Goal: Task Accomplishment & Management: Manage account settings

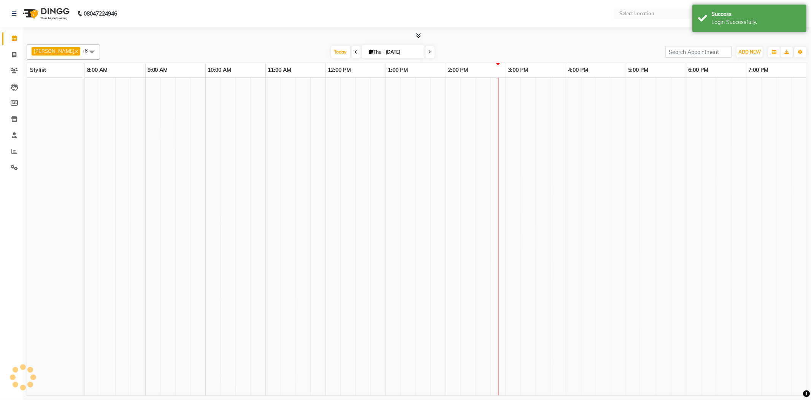
select select "en"
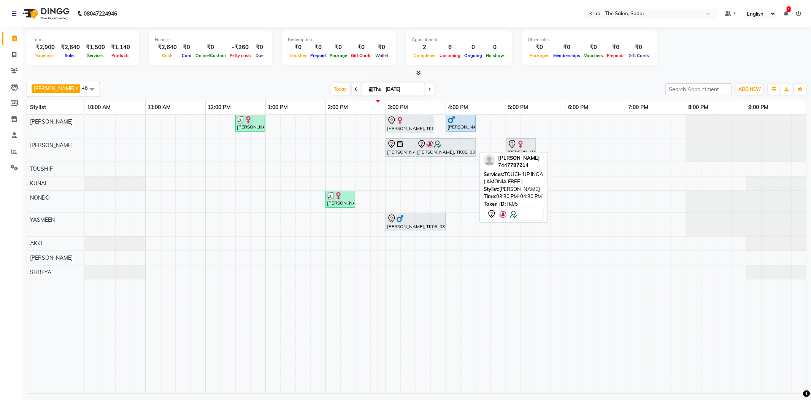
click at [455, 145] on div at bounding box center [445, 144] width 57 height 9
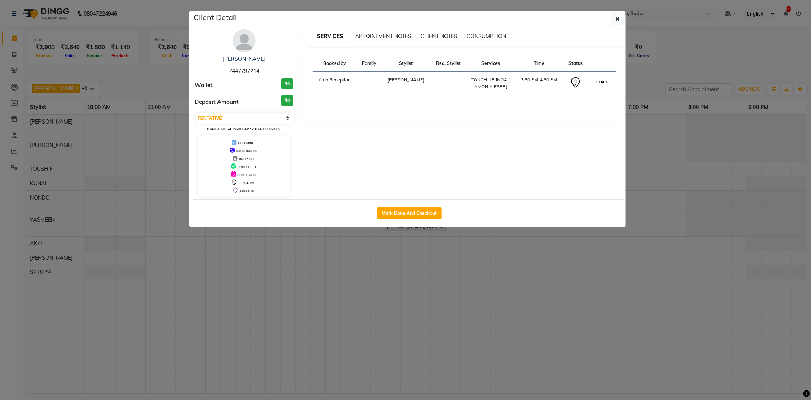
click at [605, 77] on button "START" at bounding box center [602, 82] width 16 height 10
select select "1"
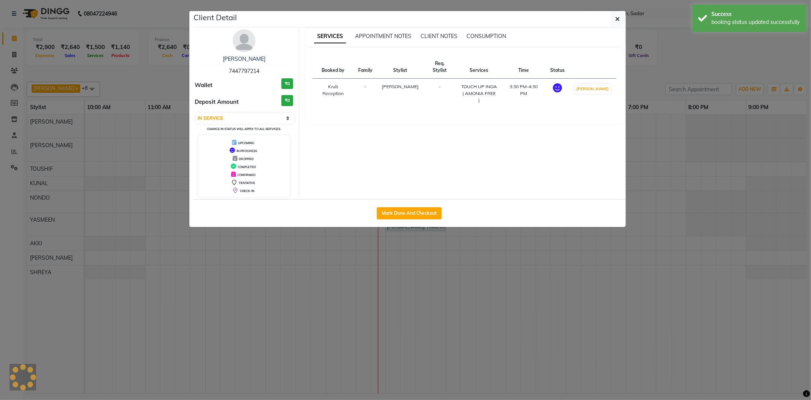
click at [649, 70] on ngb-modal-window "Client Detail Sholly Sethi 7447797214 Wallet ₹0 Deposit Amount ₹0 Select IN SER…" at bounding box center [405, 200] width 811 height 400
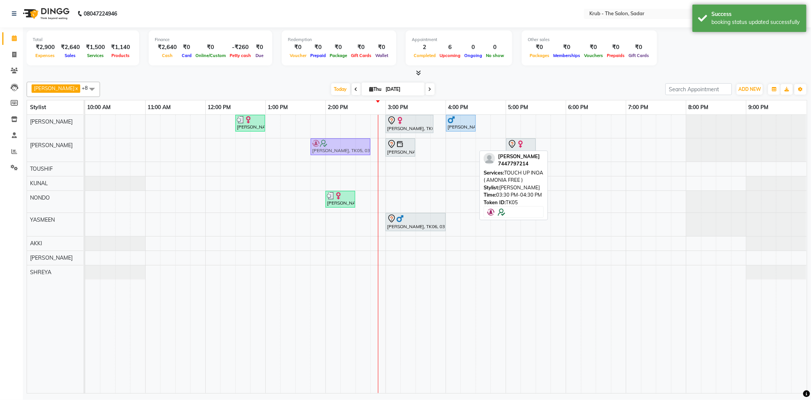
drag, startPoint x: 433, startPoint y: 144, endPoint x: 329, endPoint y: 145, distance: 103.4
click at [85, 145] on div "Priti Vaid, TK01, 03:00 PM-03:30 PM, FEMALE HAIR CUT Sholly Sethi, TK05, 03:30 …" at bounding box center [85, 149] width 0 height 23
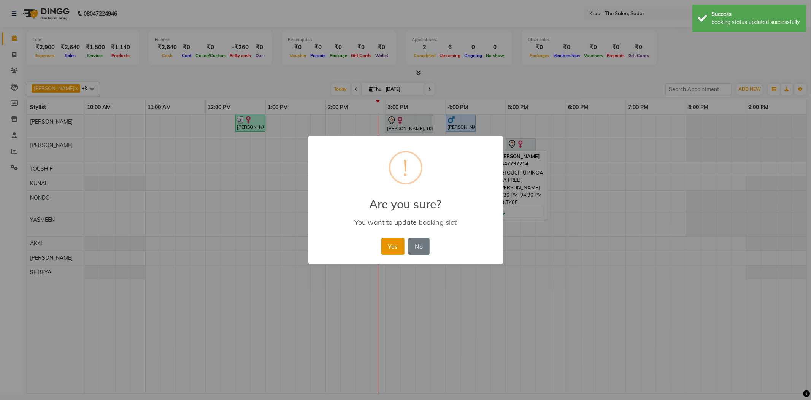
click at [393, 246] on button "Yes" at bounding box center [392, 246] width 23 height 17
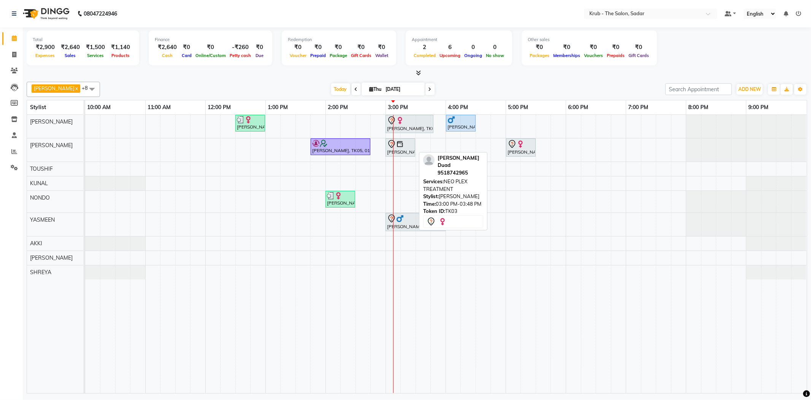
click at [411, 128] on div "Dr.Farhat Duad, TK03, 03:00 PM-03:48 PM, NEO PLEX TREATMENT" at bounding box center [409, 124] width 46 height 16
click at [412, 123] on div "Dr.Farhat Duad, TK03, 03:00 PM-03:48 PM, NEO PLEX TREATMENT" at bounding box center [409, 124] width 46 height 16
select select "7"
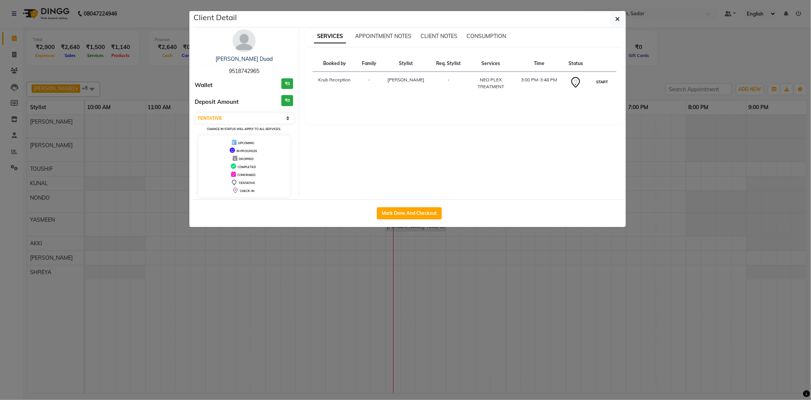
click at [598, 77] on button "START" at bounding box center [602, 82] width 16 height 10
click at [637, 78] on ngb-modal-window "Client Detail Dr.Farhat Duad 9518742965 Wallet ₹0 Deposit Amount ₹0 Select IN S…" at bounding box center [405, 200] width 811 height 400
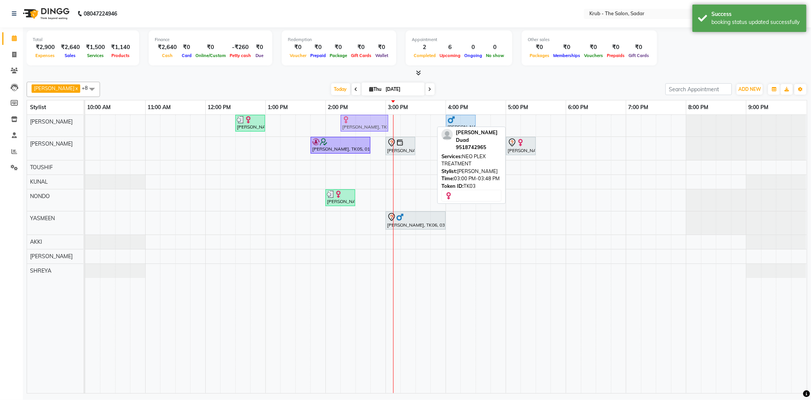
drag, startPoint x: 406, startPoint y: 119, endPoint x: 365, endPoint y: 120, distance: 41.4
click at [85, 119] on div "Anandini, TK02, 12:30 PM-01:00 PM, FEMALE HAIR CUT Dr.Farhat Duad, TK03, 03:00 …" at bounding box center [85, 126] width 0 height 22
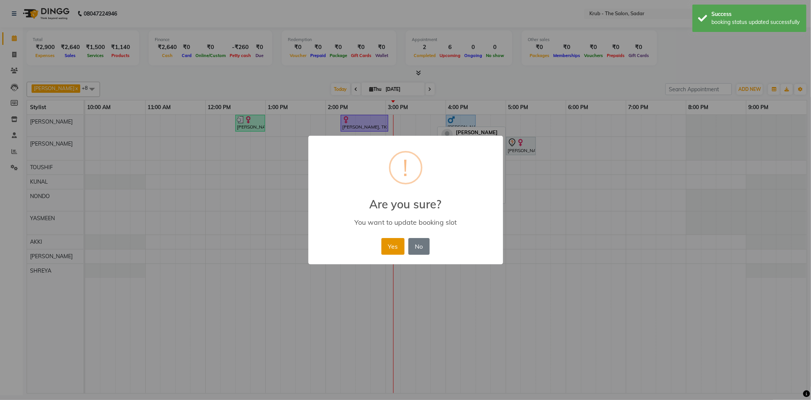
click at [393, 238] on button "Yes" at bounding box center [392, 246] width 23 height 17
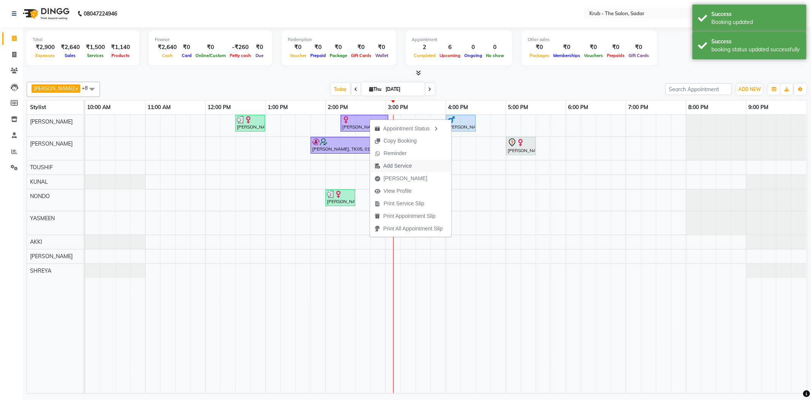
click at [398, 167] on span "Add Service" at bounding box center [397, 166] width 29 height 8
select select "24979"
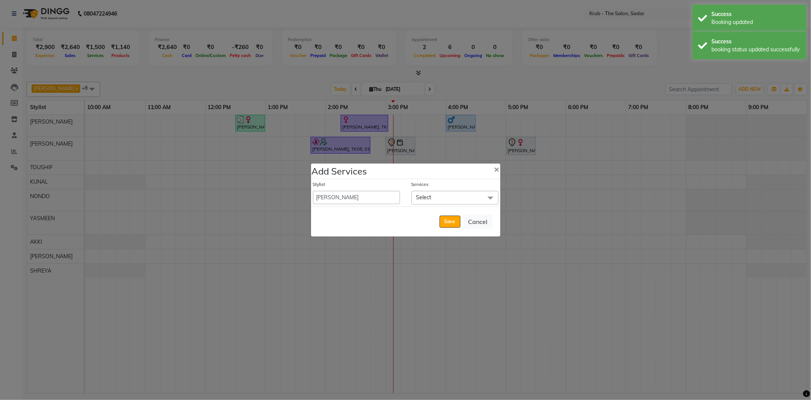
click at [436, 206] on div "Stylist AKASH AKKI AKSHAY Andreas GURVEER Krub Reception KUNAL NONDO RAJESH SHR…" at bounding box center [405, 192] width 189 height 27
click at [446, 202] on span "Select" at bounding box center [454, 197] width 87 height 13
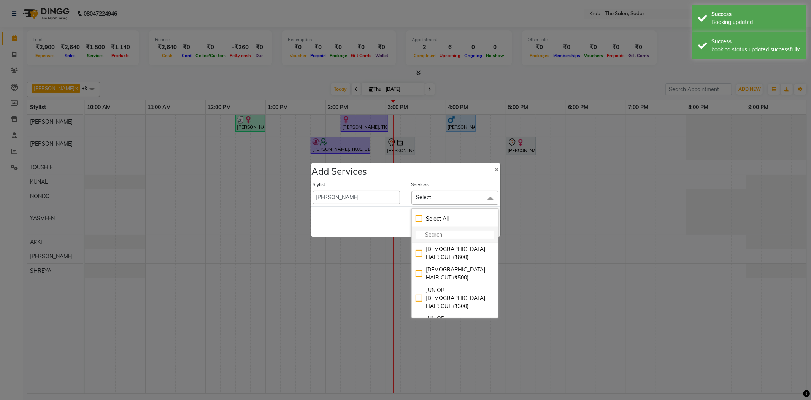
drag, startPoint x: 446, startPoint y: 252, endPoint x: 437, endPoint y: 247, distance: 10.6
click at [446, 252] on div "[DEMOGRAPHIC_DATA] HAIR CUT (₹800)" at bounding box center [455, 253] width 79 height 16
checkbox input "true"
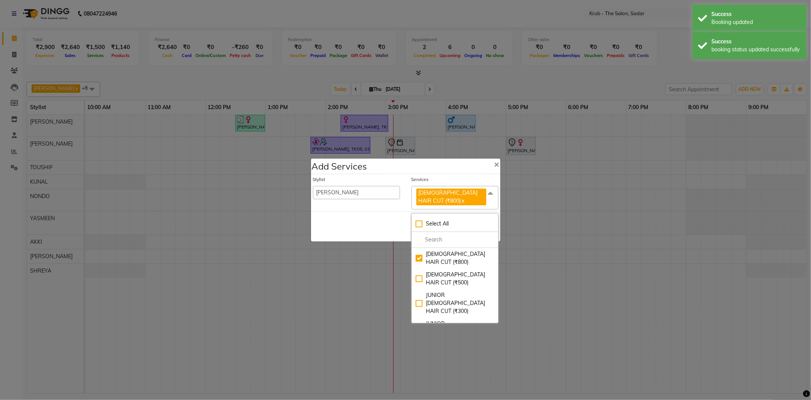
click at [381, 224] on div "Save Cancel" at bounding box center [405, 226] width 189 height 30
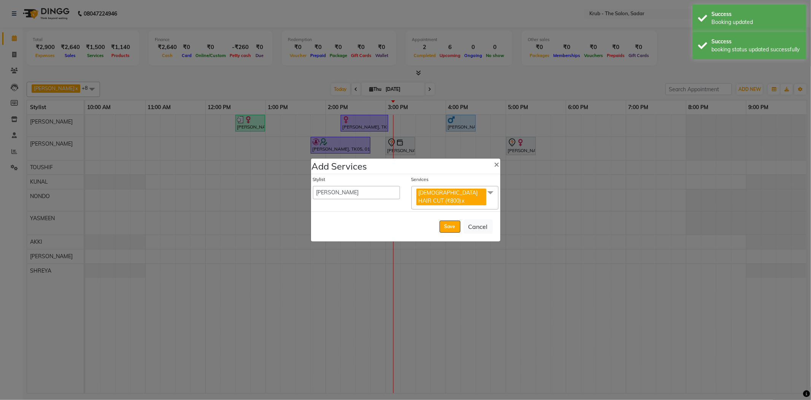
drag, startPoint x: 449, startPoint y: 227, endPoint x: 444, endPoint y: 237, distance: 11.2
click at [450, 227] on button "Save" at bounding box center [449, 226] width 21 height 12
select select "90733"
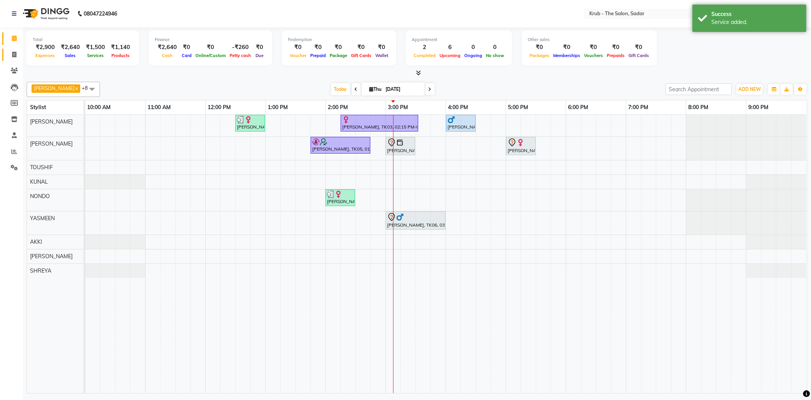
click at [9, 49] on link "Invoice" at bounding box center [11, 55] width 18 height 13
select select "service"
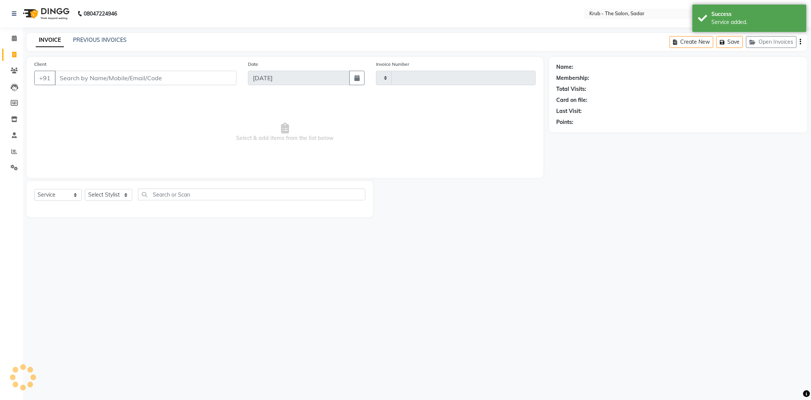
type input "2150"
select select "4449"
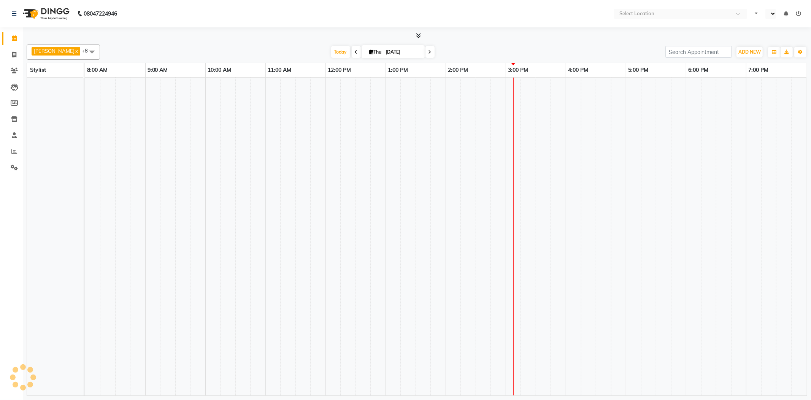
select select "en"
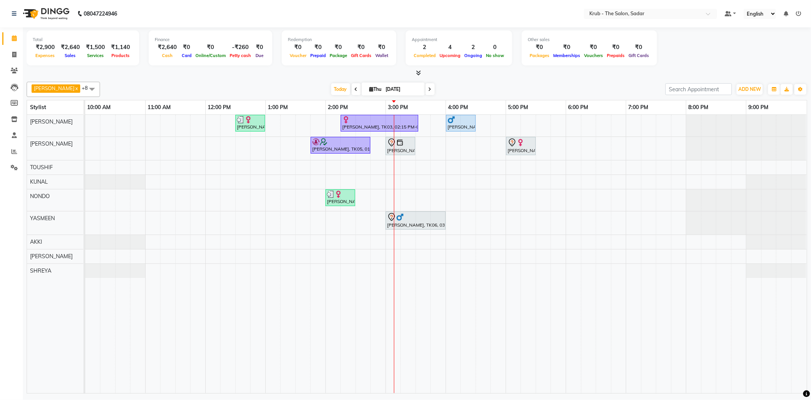
click at [512, 62] on div "Appointment 2 Completed 4 Upcoming 2 Ongoing 0 No show" at bounding box center [459, 47] width 106 height 35
click at [534, 71] on div at bounding box center [417, 73] width 780 height 8
click at [423, 219] on div at bounding box center [415, 217] width 57 height 9
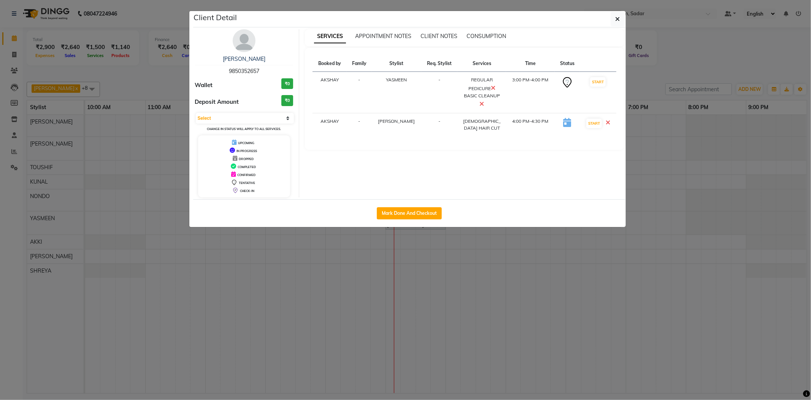
click at [661, 75] on ngb-modal-window "Client Detail Ram Sahani 9850352657 Wallet ₹0 Deposit Amount ₹0 Select IN SERVI…" at bounding box center [405, 200] width 811 height 400
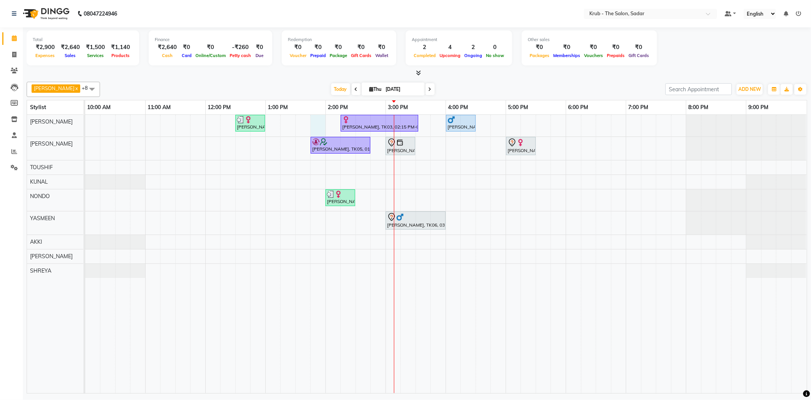
click at [321, 122] on div "Anandini, TK02, 12:30 PM-01:00 PM, FEMALE HAIR CUT Dr.Farhat Duad, TK03, 02:15 …" at bounding box center [446, 254] width 722 height 278
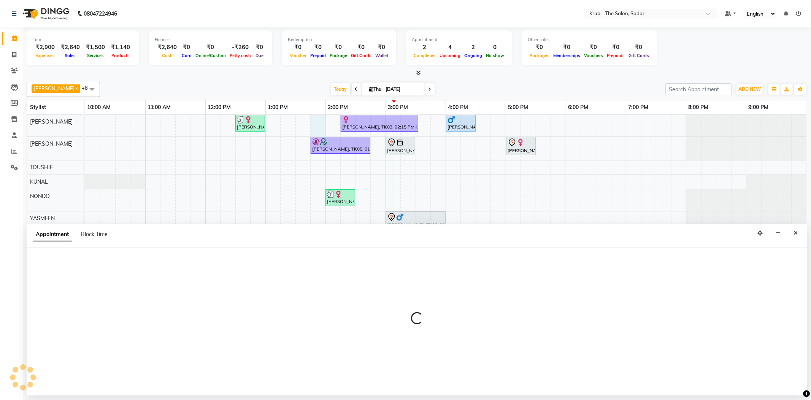
select select "24979"
select select "tentative"
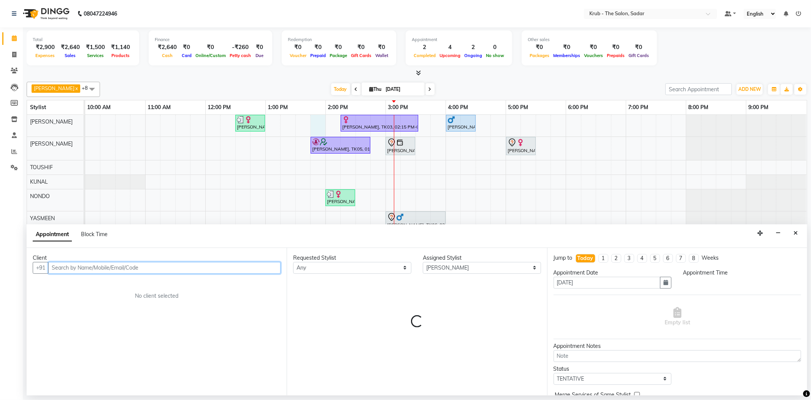
select select "825"
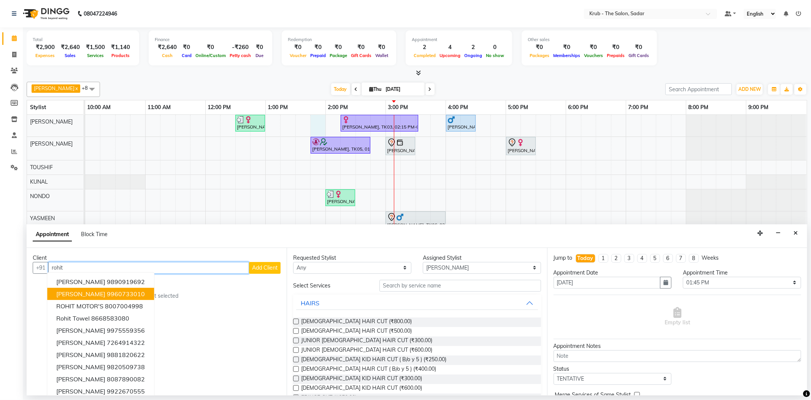
click at [107, 290] on ngb-highlight "9960733010" at bounding box center [126, 294] width 38 height 8
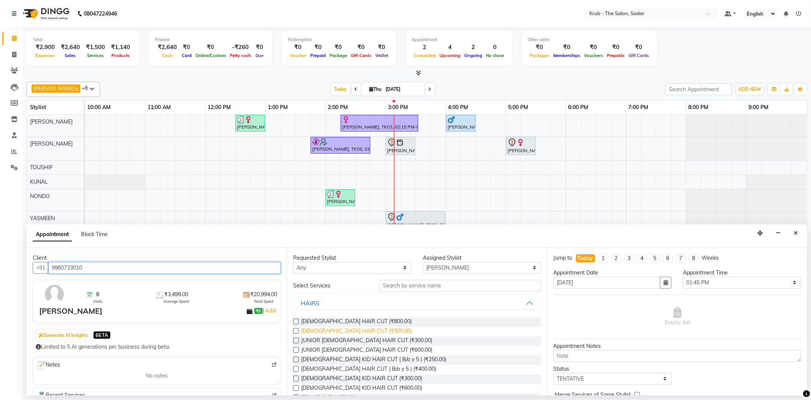
type input "9960733010"
click at [316, 327] on span "MALE HAIR CUT (₹500.00)" at bounding box center [356, 332] width 111 height 10
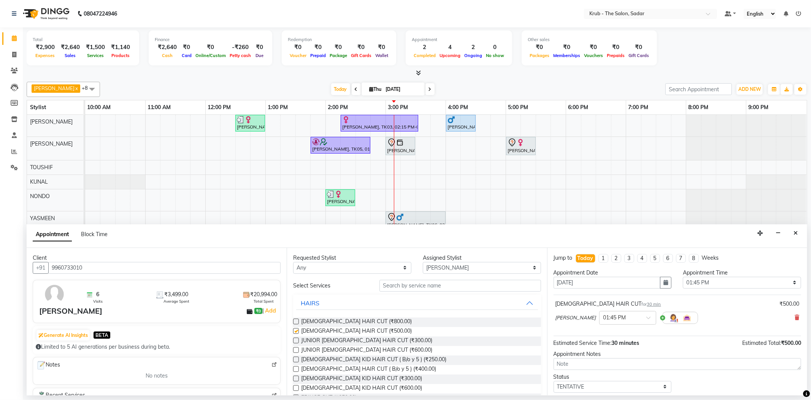
checkbox input "false"
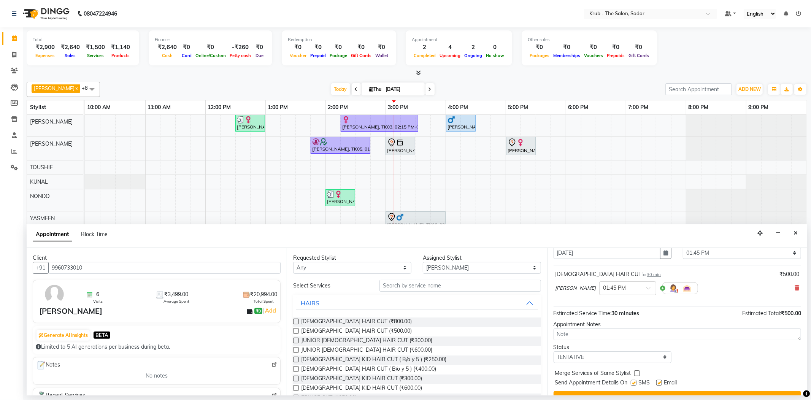
scroll to position [40, 0]
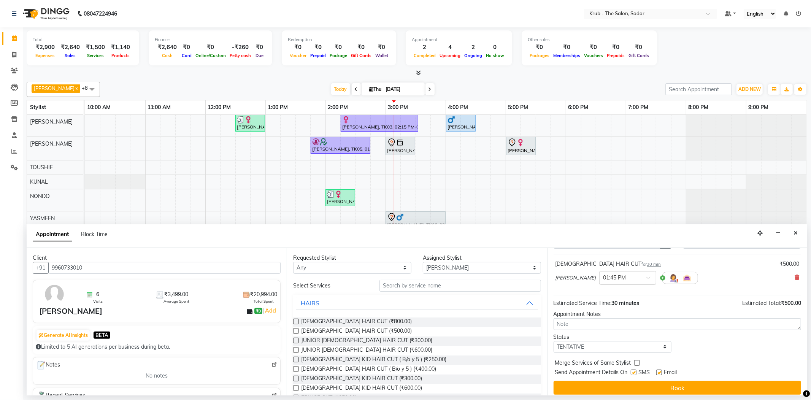
click at [657, 370] on label at bounding box center [659, 373] width 6 height 6
click at [657, 371] on input "checkbox" at bounding box center [658, 373] width 5 height 5
checkbox input "false"
click at [635, 370] on label at bounding box center [634, 373] width 6 height 6
click at [635, 371] on input "checkbox" at bounding box center [633, 373] width 5 height 5
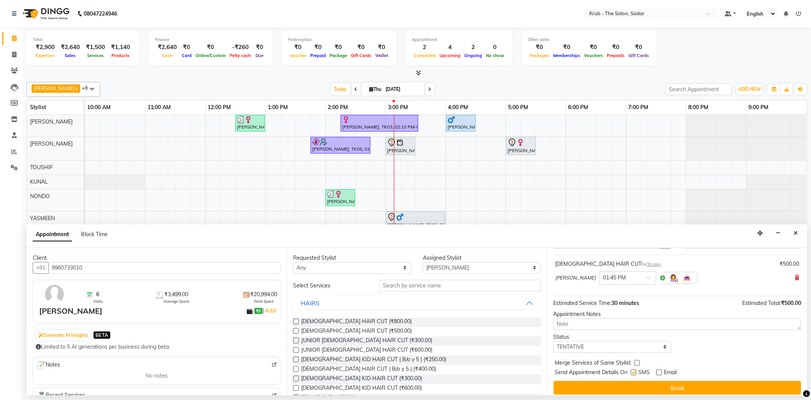
checkbox input "false"
click at [671, 381] on button "Book" at bounding box center [677, 388] width 247 height 14
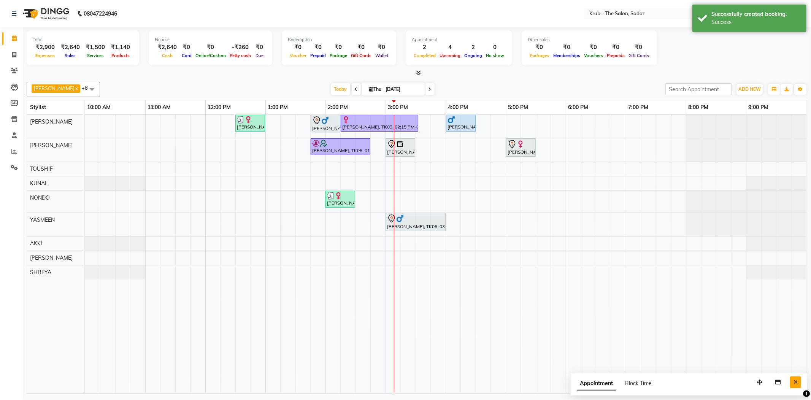
click at [797, 380] on icon "Close" at bounding box center [795, 381] width 4 height 5
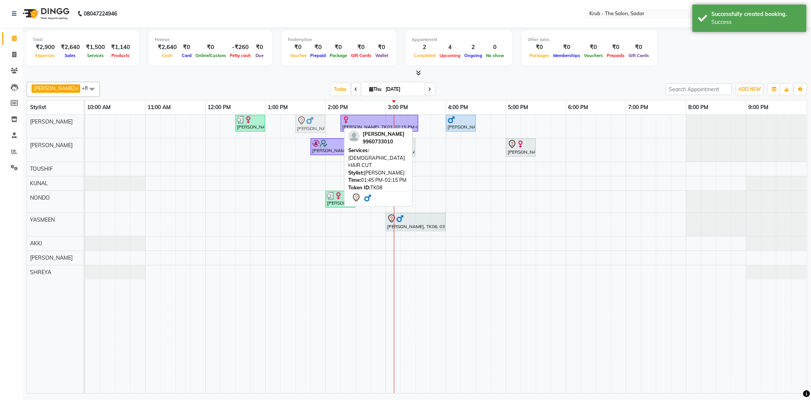
drag, startPoint x: 332, startPoint y: 122, endPoint x: 322, endPoint y: 122, distance: 9.9
click at [85, 122] on div "Anandini, TK02, 12:30 PM-01:00 PM, FEMALE HAIR CUT Rohit Siyal, TK08, 01:45 PM-…" at bounding box center [85, 126] width 0 height 23
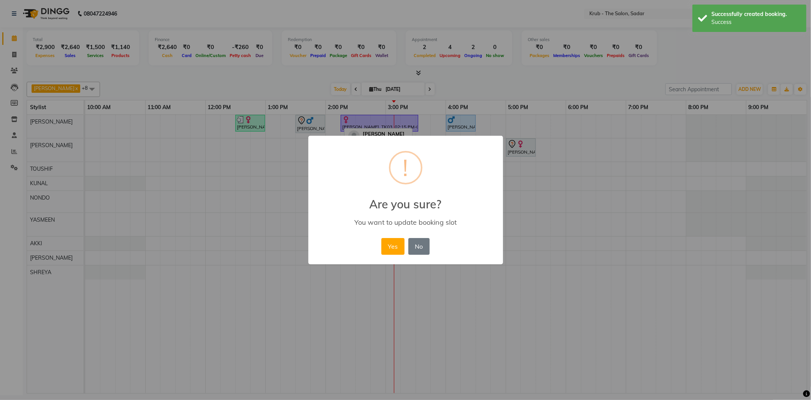
click at [399, 248] on div "Yes No No" at bounding box center [405, 246] width 52 height 21
click at [395, 240] on button "Yes" at bounding box center [392, 246] width 23 height 17
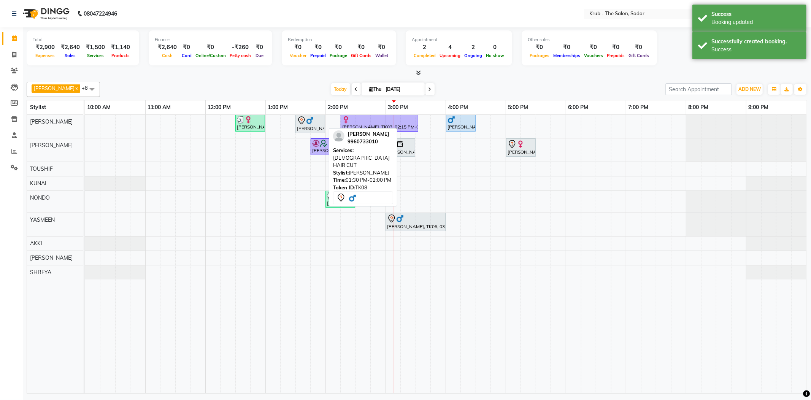
click at [315, 121] on div at bounding box center [310, 120] width 27 height 9
click at [297, 122] on icon at bounding box center [301, 120] width 9 height 9
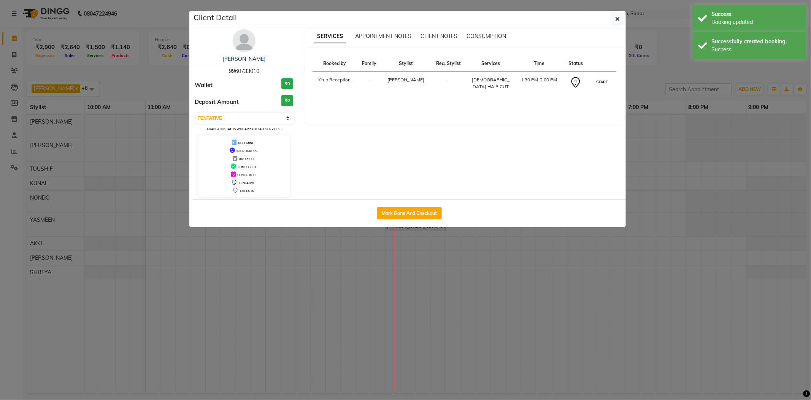
click at [604, 79] on button "START" at bounding box center [602, 82] width 16 height 10
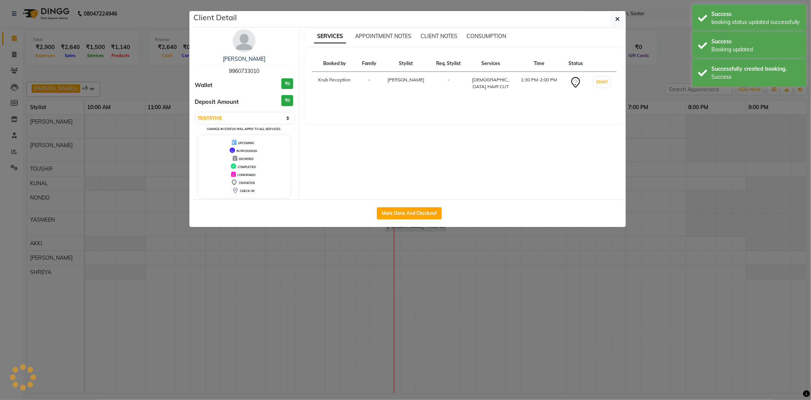
select select "1"
click at [676, 73] on ngb-modal-window "Client Detail Rohit Siyal 9960733010 Wallet ₹0 Deposit Amount ₹0 Select IN SERV…" at bounding box center [405, 200] width 811 height 400
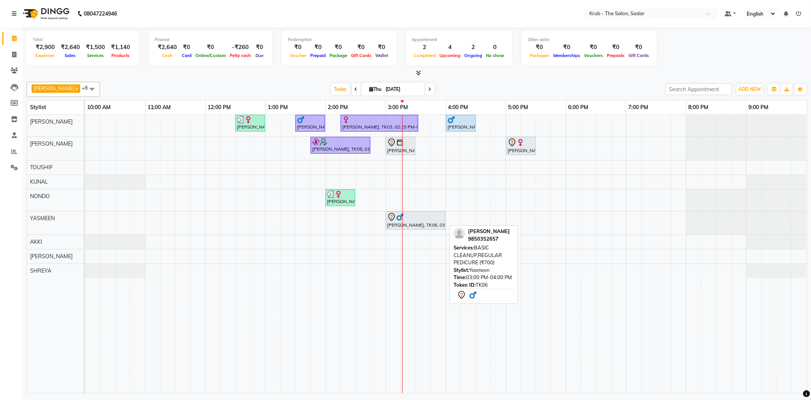
click at [417, 227] on div "Ram Sahani, TK06, 03:00 PM-04:00 PM, BASIC CLEANUP,REGULAR PEDICURE (₹700)" at bounding box center [415, 221] width 59 height 16
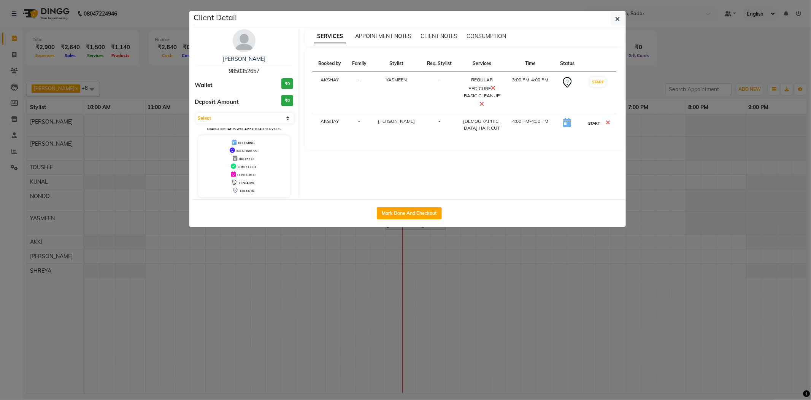
click at [592, 119] on button "START" at bounding box center [594, 124] width 16 height 10
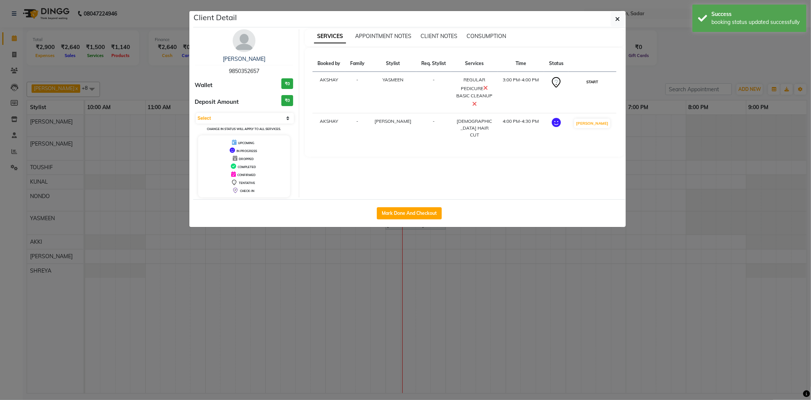
click at [595, 80] on button "START" at bounding box center [592, 82] width 16 height 10
select select "1"
click at [649, 73] on ngb-modal-window "Client Detail Ram Sahani 9850352657 Wallet ₹0 Deposit Amount ₹0 Select IN SERVI…" at bounding box center [405, 200] width 811 height 400
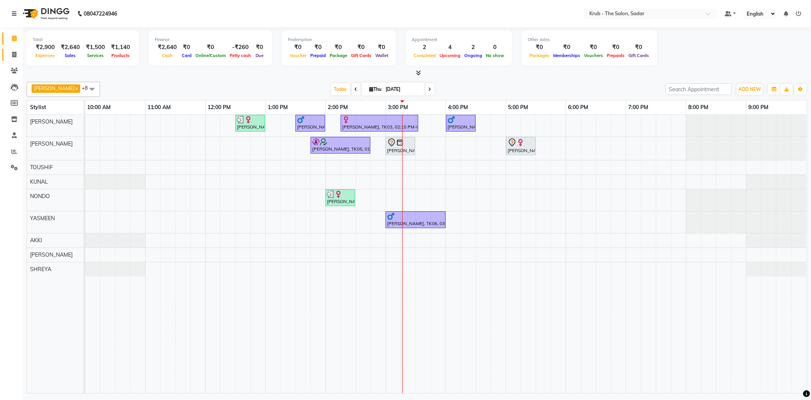
click at [14, 54] on icon at bounding box center [14, 55] width 4 height 6
select select "service"
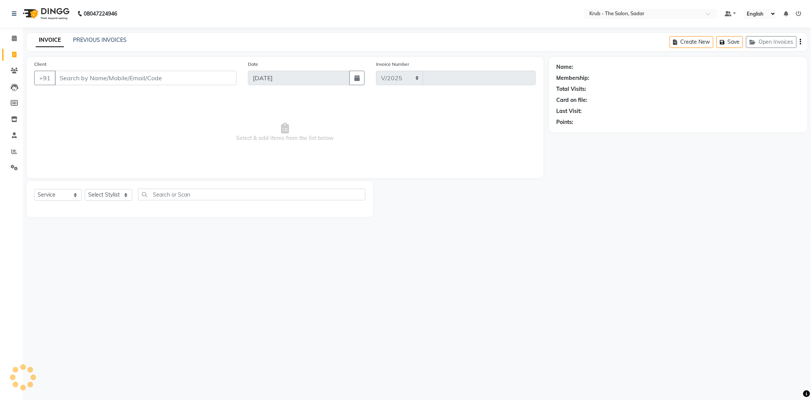
select select "4449"
type input "2150"
click at [101, 189] on select "Select Stylist" at bounding box center [109, 195] width 48 height 12
select select "24980"
click at [85, 189] on select "Select Stylist AKASH AKKI AKSHAY Andreas GURVEER Krub Reception KUNAL NONDO RAJ…" at bounding box center [109, 195] width 48 height 12
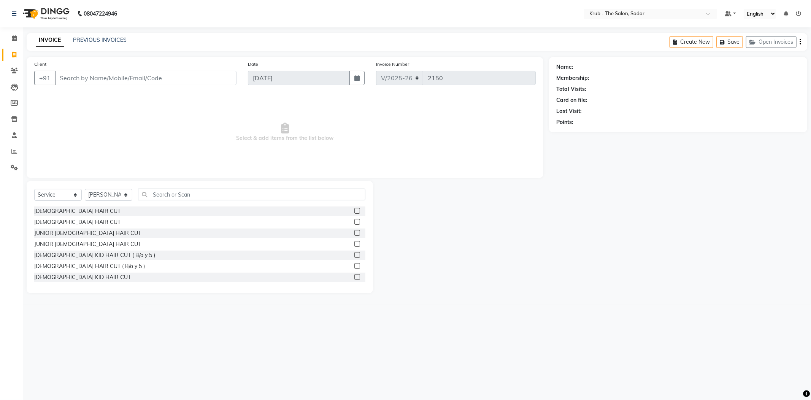
click at [195, 193] on div "Select Service Product Membership Package Voucher Prepaid Gift Card Select Styl…" at bounding box center [199, 198] width 331 height 18
click at [198, 189] on input "text" at bounding box center [251, 195] width 227 height 12
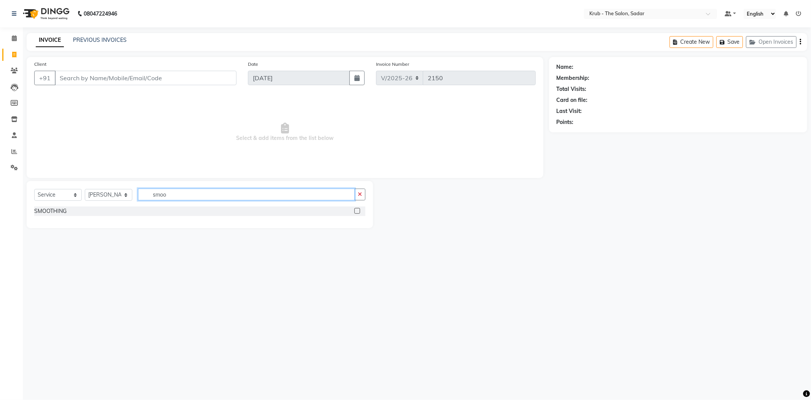
type input "smoo"
click at [358, 208] on label at bounding box center [357, 211] width 6 height 6
click at [358, 209] on input "checkbox" at bounding box center [356, 211] width 5 height 5
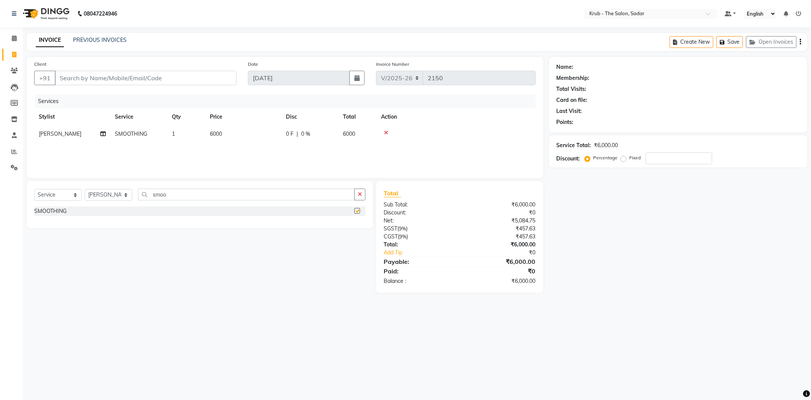
click at [273, 129] on td "6000" at bounding box center [243, 133] width 76 height 17
checkbox input "false"
select select "24980"
drag, startPoint x: 266, startPoint y: 127, endPoint x: 207, endPoint y: 127, distance: 58.9
click at [207, 127] on tr "AKASH [PERSON_NAME] [PERSON_NAME] Reception KUNAL NONDO [PERSON_NAME] [PERSON_N…" at bounding box center [284, 139] width 501 height 29
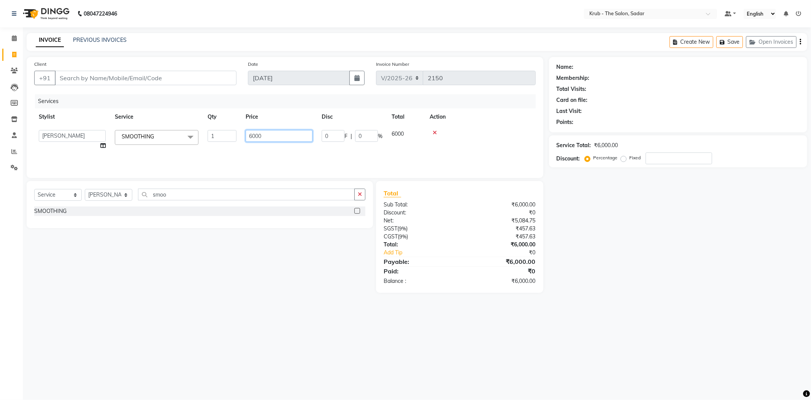
type input "0"
click at [449, 5] on nav "08047224946 Select Location × Krub - The Salon, Sadar Default Panel My Panel En…" at bounding box center [405, 13] width 811 height 27
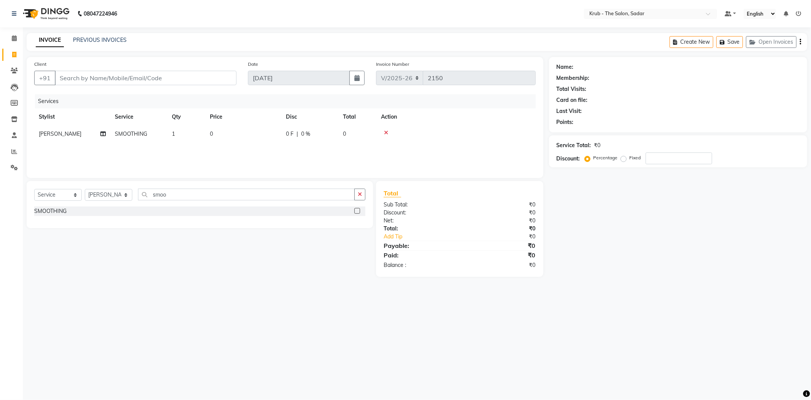
click at [311, 34] on div "INVOICE PREVIOUS INVOICES Create New Save Open Invoices" at bounding box center [417, 42] width 780 height 18
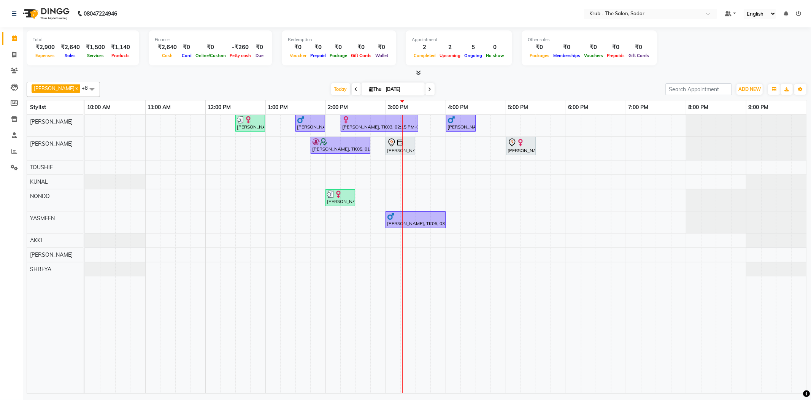
click at [552, 76] on div "Total ₹2,900 Expenses ₹2,640 Sales ₹1,500 Services ₹1,140 Products Finance ₹2,6…" at bounding box center [417, 211] width 788 height 368
click at [571, 72] on div at bounding box center [417, 73] width 780 height 8
click at [387, 86] on input "[DATE]" at bounding box center [403, 89] width 38 height 11
select select "9"
select select "2025"
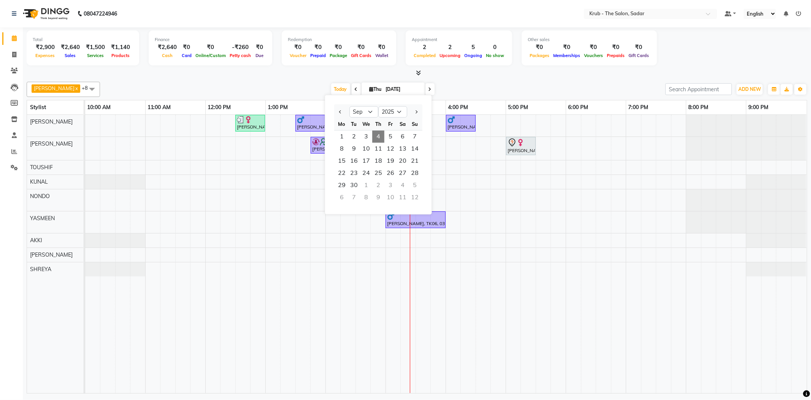
click at [446, 84] on div "Today Thu 04-09-2025 Jan Feb Mar Apr May Jun Jul Aug Sep Oct Nov Dec 2015 2016 …" at bounding box center [383, 89] width 558 height 11
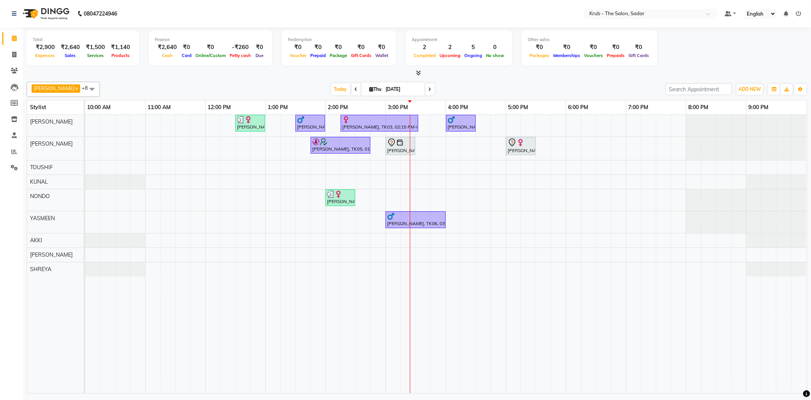
click at [384, 88] on input "[DATE]" at bounding box center [403, 89] width 38 height 11
select select "9"
select select "2025"
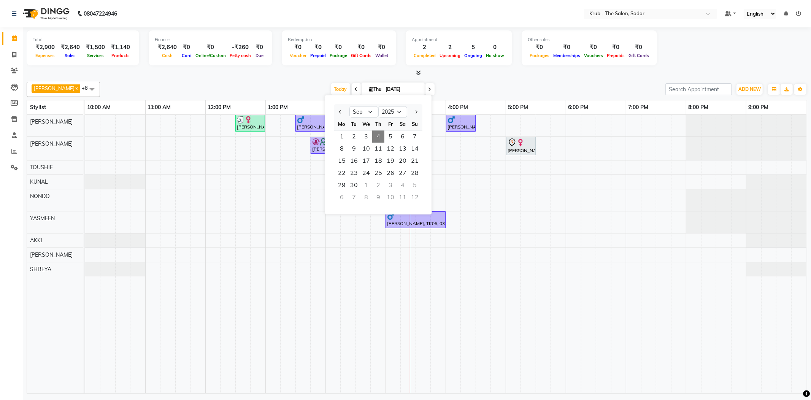
click at [439, 87] on div "Today Thu 04-09-2025 Jan Feb Mar Apr May Jun Jul Aug Sep Oct Nov Dec 2015 2016 …" at bounding box center [383, 89] width 558 height 11
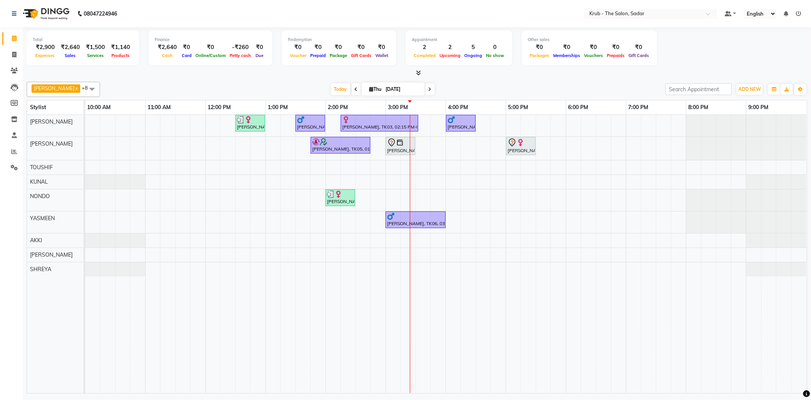
click at [384, 88] on input "[DATE]" at bounding box center [403, 89] width 38 height 11
select select "9"
select select "2025"
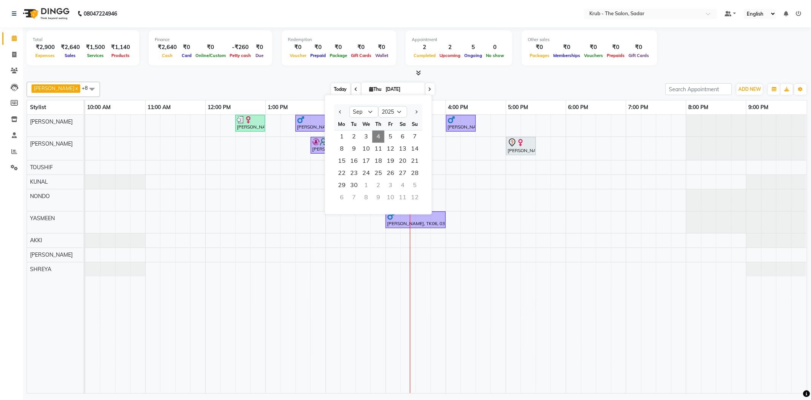
click at [335, 85] on span "Today" at bounding box center [340, 89] width 19 height 12
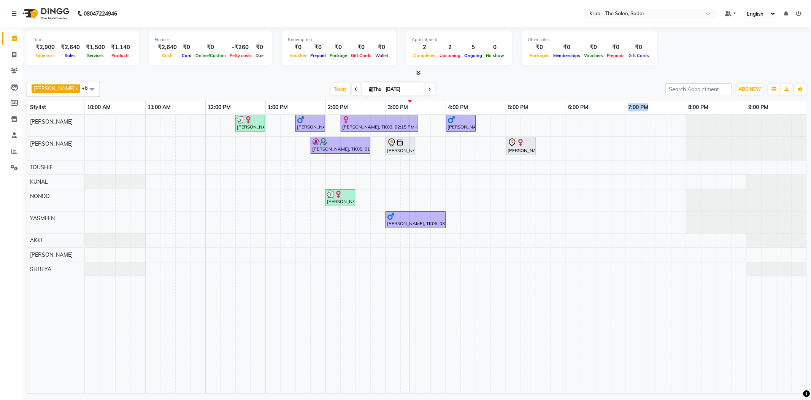
drag, startPoint x: 650, startPoint y: 105, endPoint x: 628, endPoint y: 104, distance: 21.7
click at [628, 104] on link "7:00 PM" at bounding box center [638, 107] width 24 height 11
click at [530, 163] on div "Anandini, TK02, 12:30 PM-01:00 PM, FEMALE HAIR CUT Rohit Siyal, TK08, 01:30 PM-…" at bounding box center [446, 254] width 722 height 278
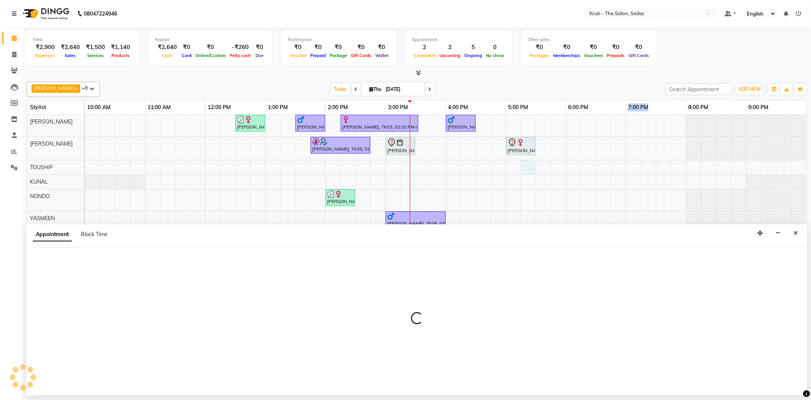
select select "46188"
select select "1035"
select select "tentative"
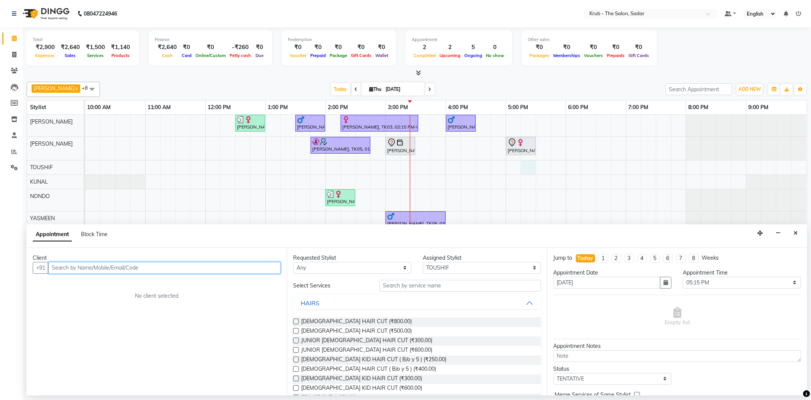
click at [142, 262] on input "text" at bounding box center [164, 268] width 232 height 12
type input "s"
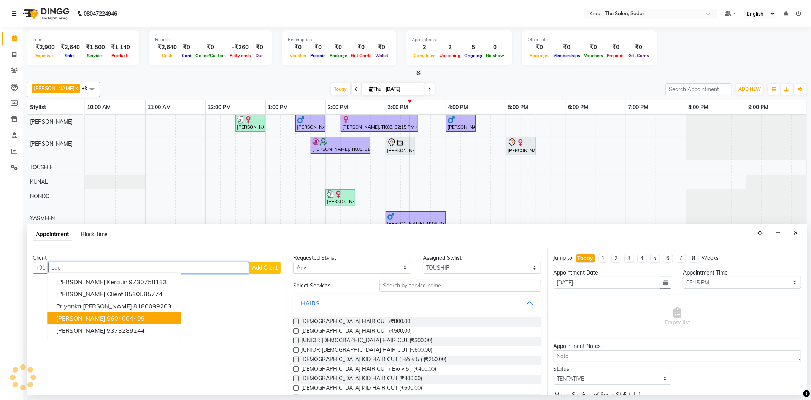
click at [81, 314] on span "Sweekriti Sapra" at bounding box center [80, 318] width 49 height 8
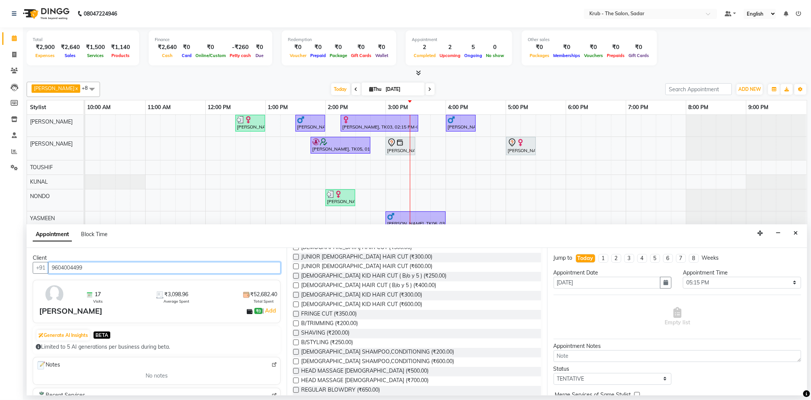
scroll to position [101, 0]
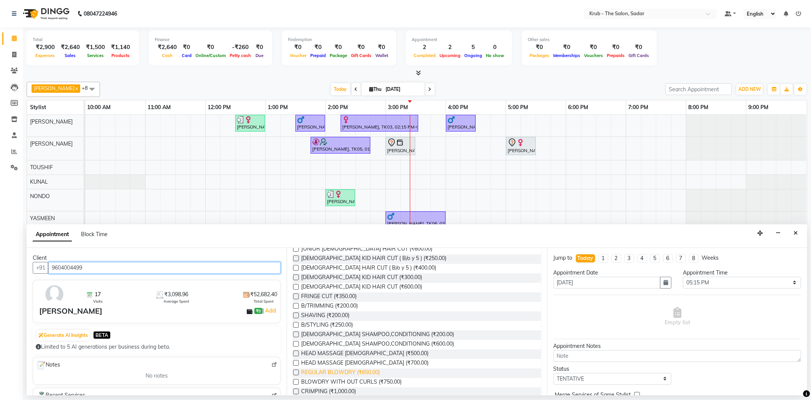
type input "9604004499"
click at [351, 368] on span "REGULAR BLOWDRY (₹650.00)" at bounding box center [340, 373] width 79 height 10
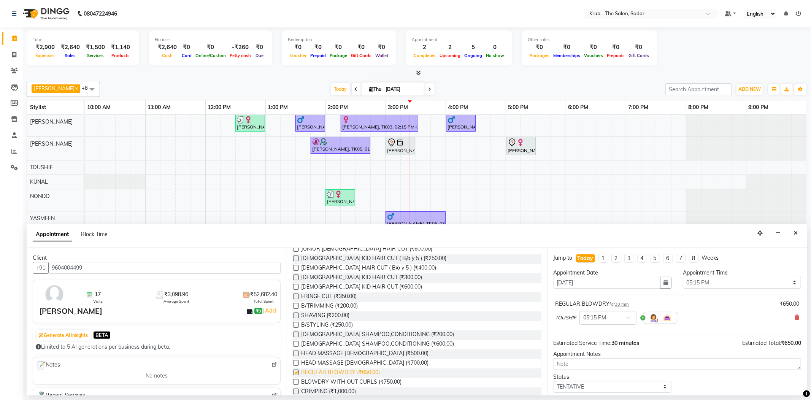
checkbox input "false"
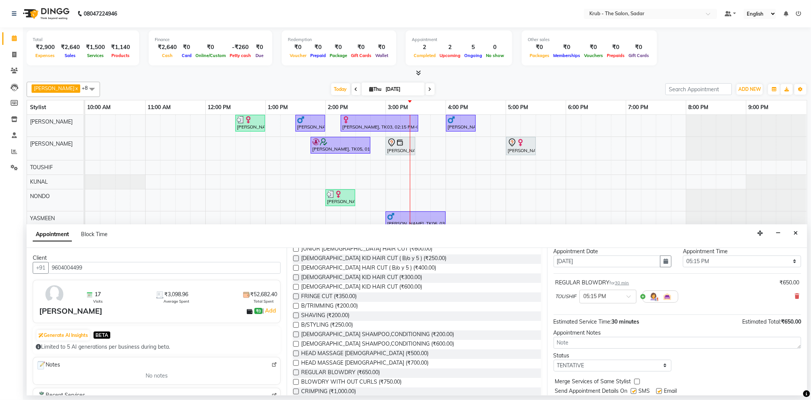
scroll to position [40, 0]
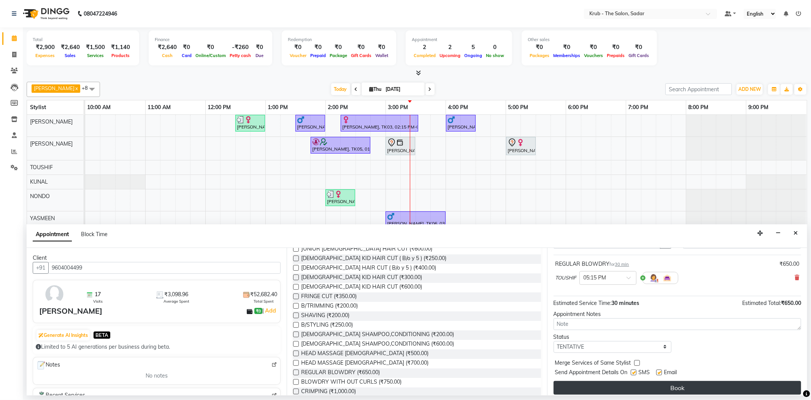
click at [683, 381] on button "Book" at bounding box center [677, 388] width 247 height 14
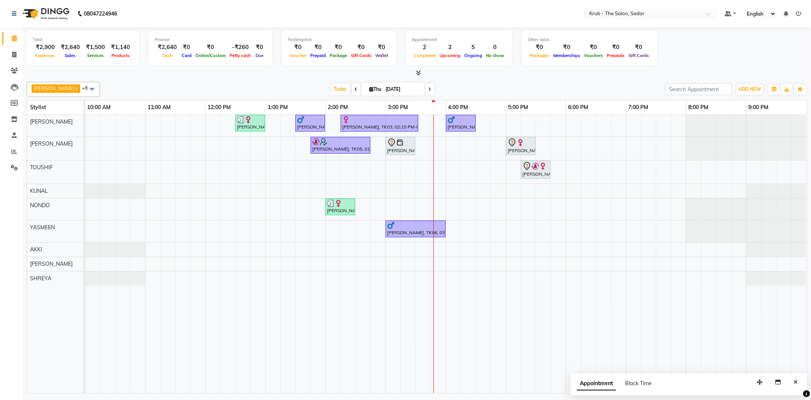
click at [384, 84] on input "[DATE]" at bounding box center [403, 89] width 38 height 11
select select "9"
select select "2025"
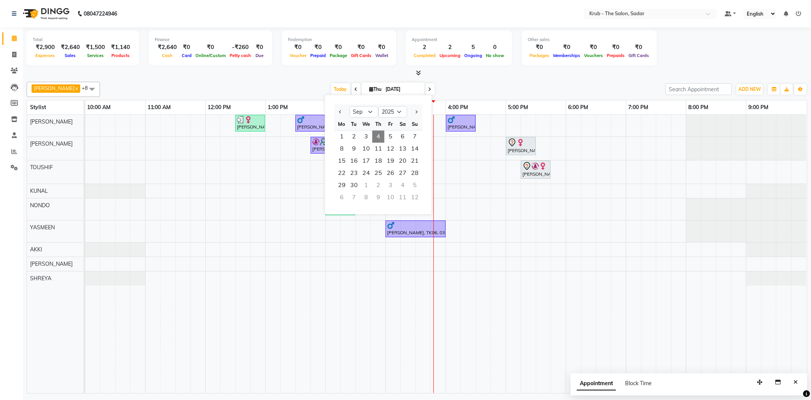
click at [297, 84] on div "Today Thu 04-09-2025 Jan Feb Mar Apr May Jun Jul Aug Sep Oct Nov Dec 2015 2016 …" at bounding box center [383, 89] width 558 height 11
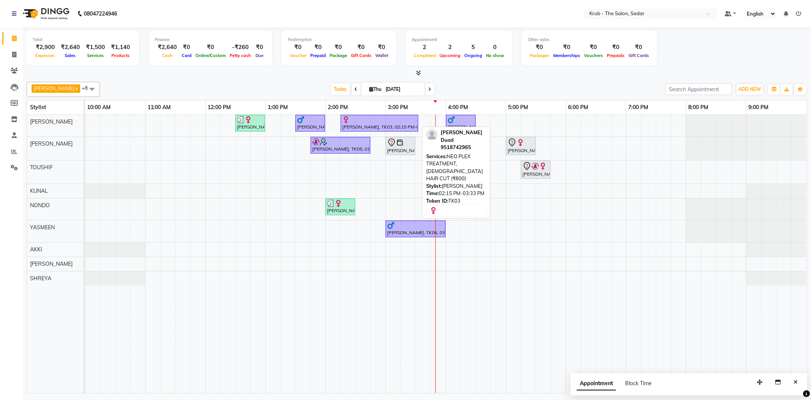
click at [387, 121] on div at bounding box center [379, 120] width 75 height 8
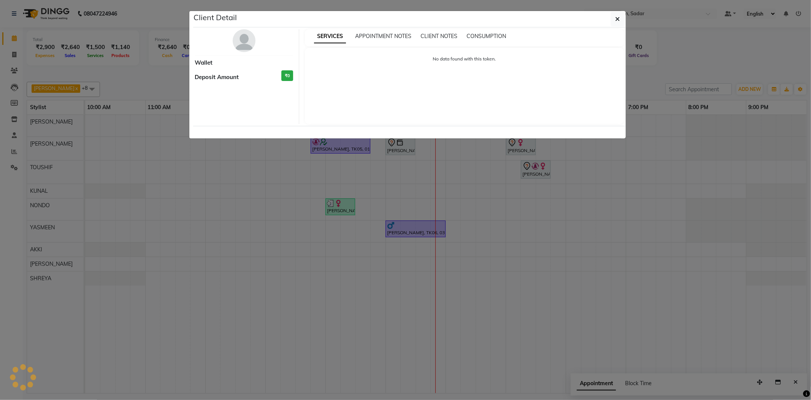
select select "1"
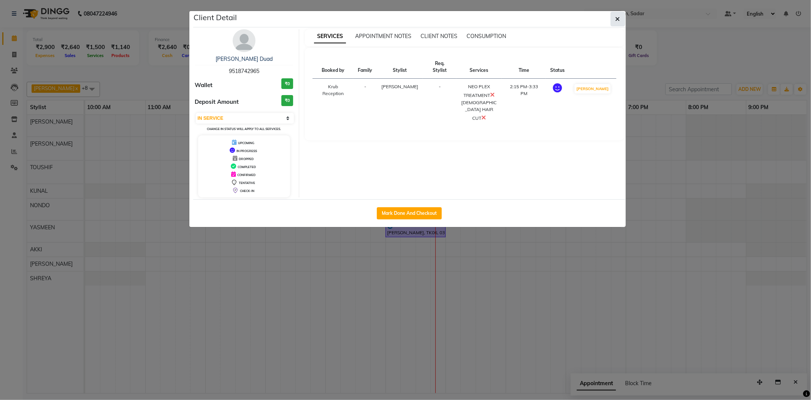
click at [616, 16] on icon "button" at bounding box center [617, 19] width 5 height 6
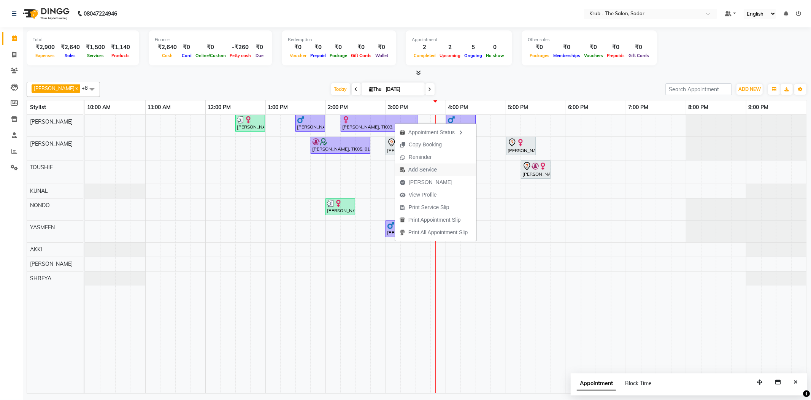
click at [430, 170] on span "Add Service" at bounding box center [422, 170] width 29 height 8
select select "24979"
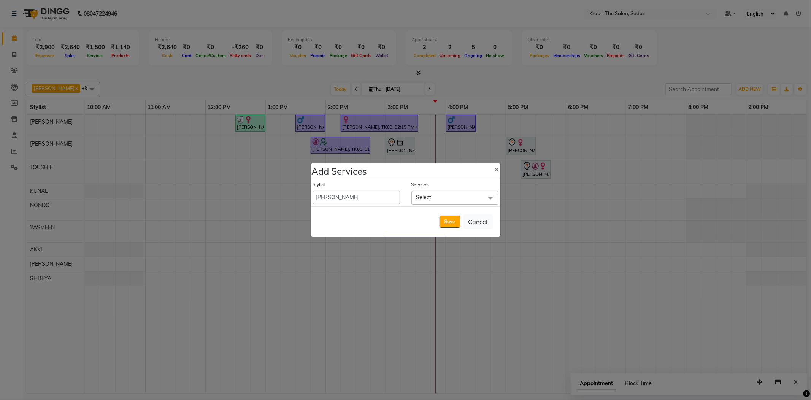
click at [444, 198] on span "Select" at bounding box center [454, 197] width 87 height 13
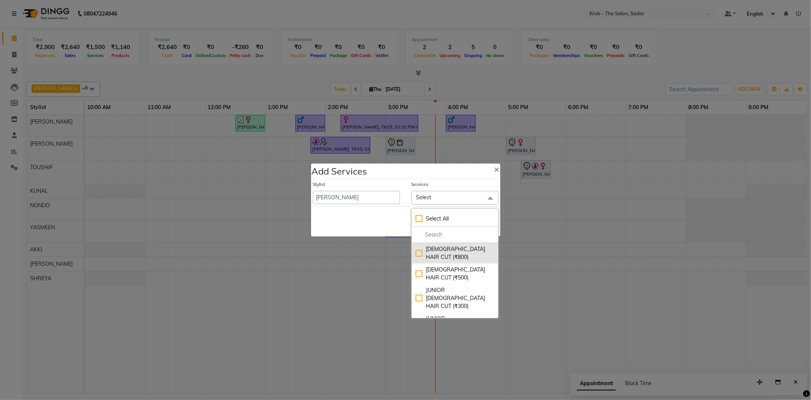
click at [433, 251] on div "FEMALE HAIR CUT (₹800)" at bounding box center [455, 253] width 79 height 16
checkbox input "true"
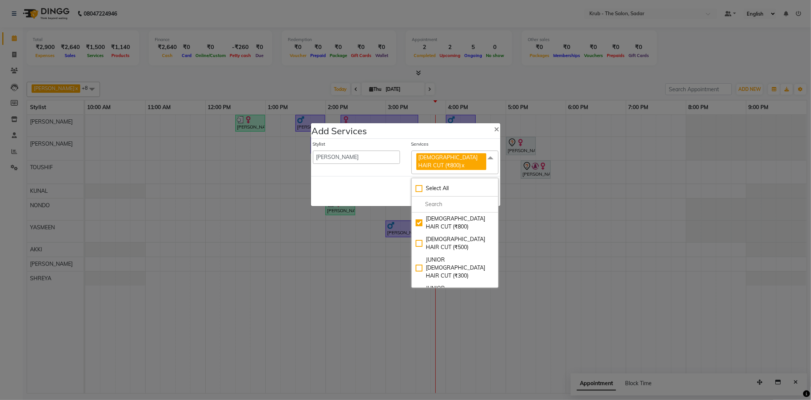
scroll to position [51, 0]
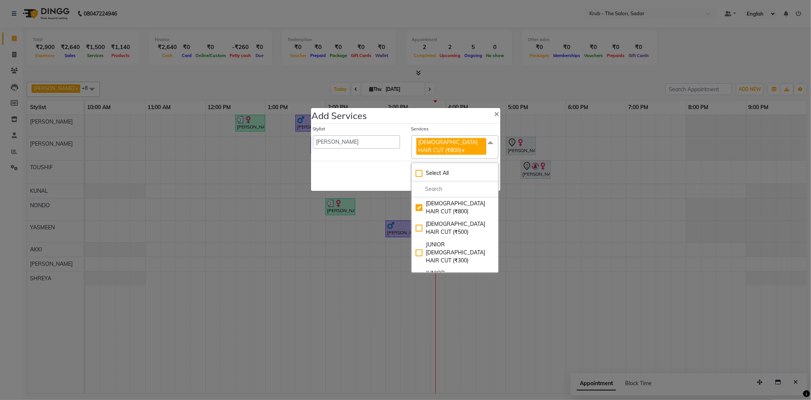
click at [365, 167] on div "Save Cancel" at bounding box center [405, 176] width 189 height 30
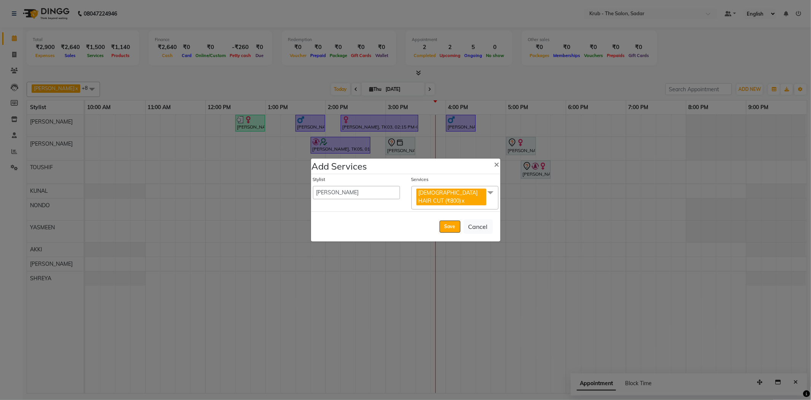
scroll to position [0, 0]
click at [454, 227] on button "Save" at bounding box center [449, 226] width 21 height 12
select select "90733"
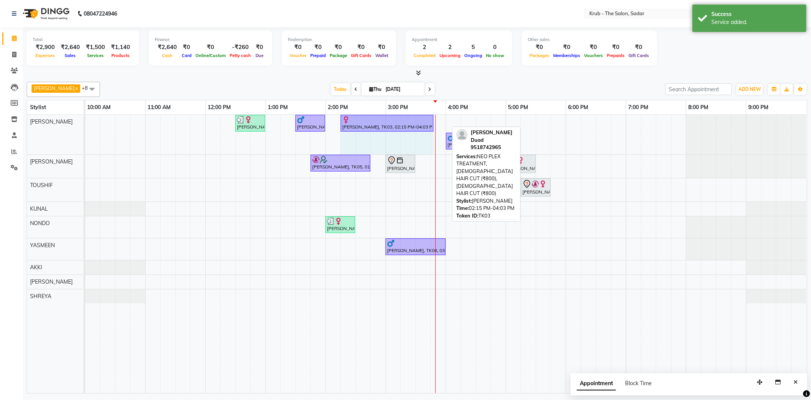
click at [445, 119] on div "Anandini, TK02, 12:30 PM-01:00 PM, FEMALE HAIR CUT Rohit Siyal, TK08, 01:30 PM-…" at bounding box center [446, 254] width 722 height 278
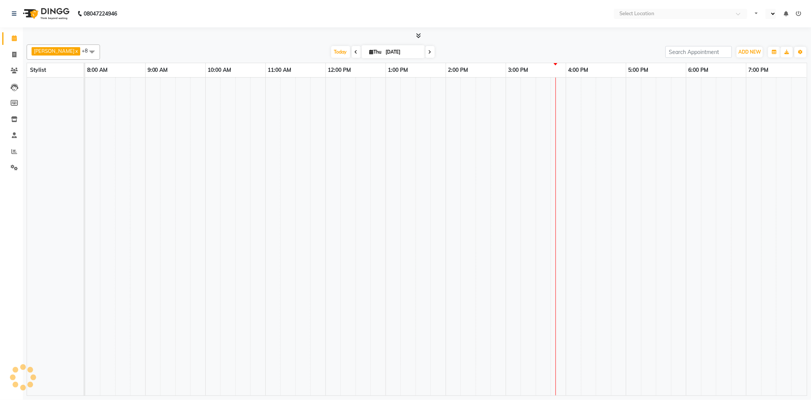
select select "en"
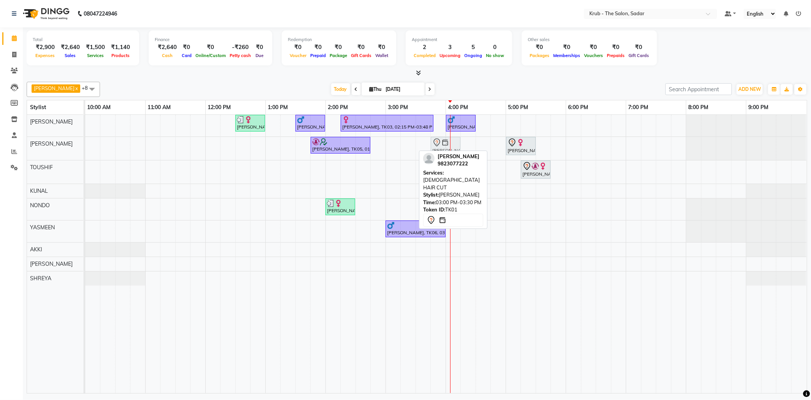
drag, startPoint x: 408, startPoint y: 143, endPoint x: 451, endPoint y: 145, distance: 43.4
click at [85, 145] on div "Sholly Sethi, TK05, 01:45 PM-02:45 PM, TOUCH UP INOA ( AMONIA FREE ) Priti Vaid…" at bounding box center [85, 148] width 0 height 23
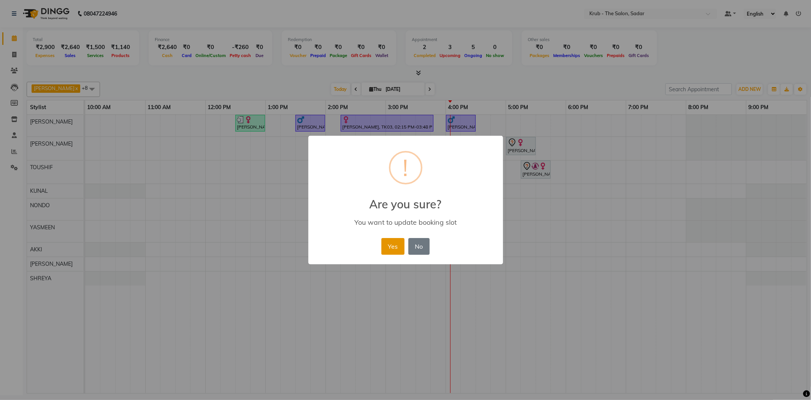
click at [393, 238] on button "Yes" at bounding box center [392, 246] width 23 height 17
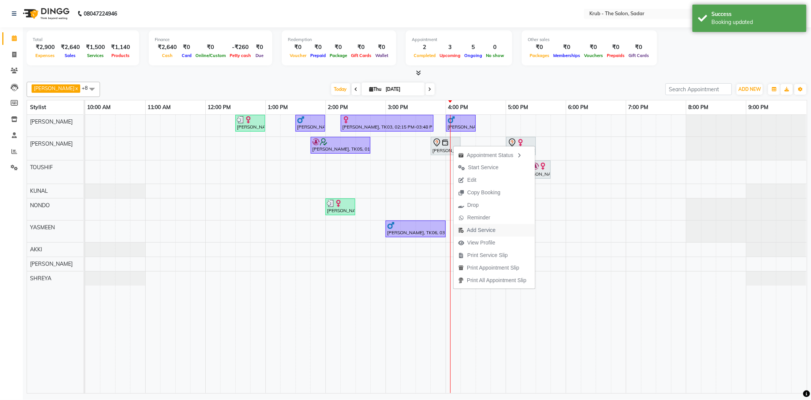
click at [477, 230] on span "Add Service" at bounding box center [481, 230] width 29 height 8
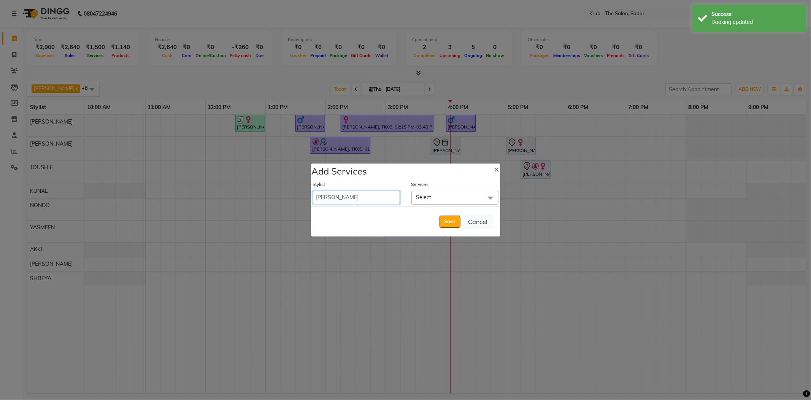
click at [356, 194] on select "AKASH AKKI AKSHAY Andreas GURVEER Krub Reception KUNAL NONDO RAJESH SHREYA TOUS…" at bounding box center [356, 197] width 87 height 13
select select "80307"
click at [313, 192] on select "AKASH AKKI AKSHAY Andreas GURVEER Krub Reception KUNAL NONDO RAJESH SHREYA TOUS…" at bounding box center [356, 197] width 87 height 13
select select "930"
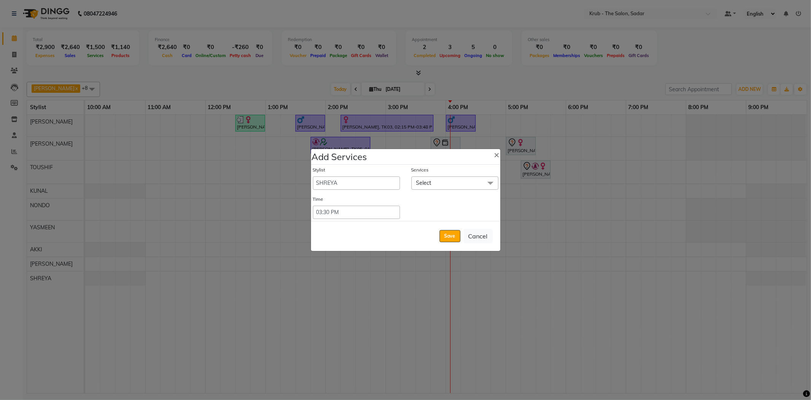
click at [441, 181] on span "Select" at bounding box center [454, 182] width 87 height 13
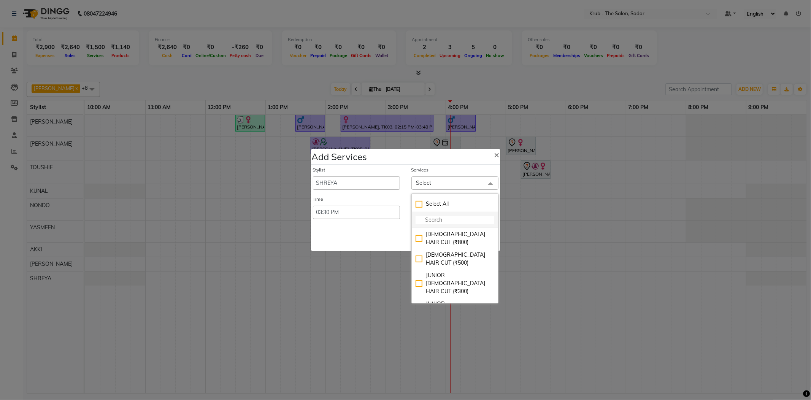
click at [431, 222] on input "multiselect-search" at bounding box center [455, 220] width 79 height 8
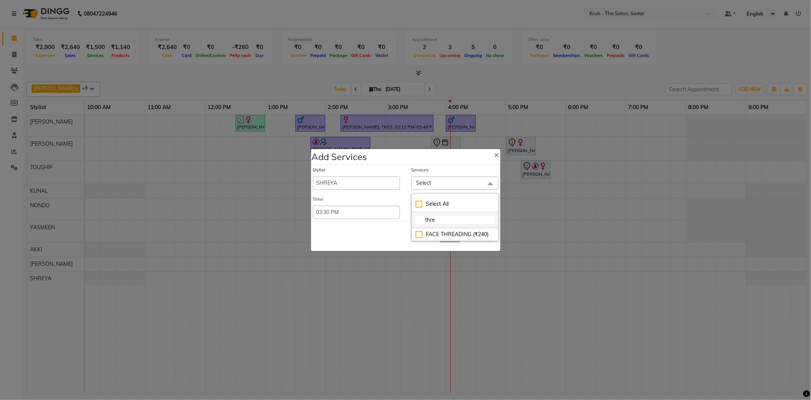
drag, startPoint x: 438, startPoint y: 218, endPoint x: 417, endPoint y: 217, distance: 21.0
click at [417, 217] on li "thre" at bounding box center [455, 220] width 86 height 16
type input "eye"
click at [433, 234] on div "EYEBROW (₹70)" at bounding box center [455, 234] width 79 height 8
checkbox input "true"
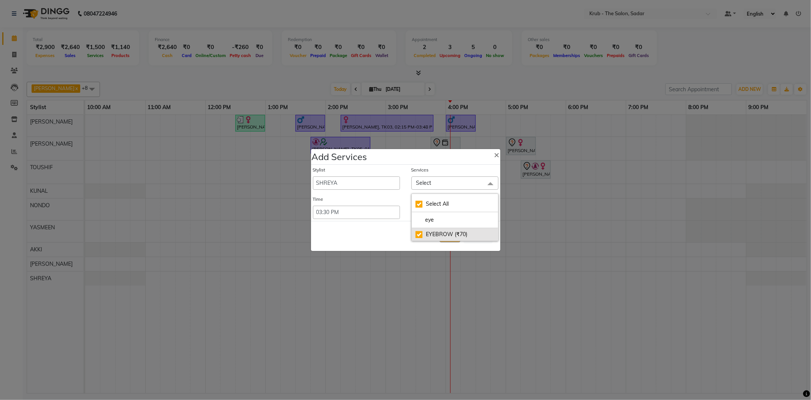
checkbox input "true"
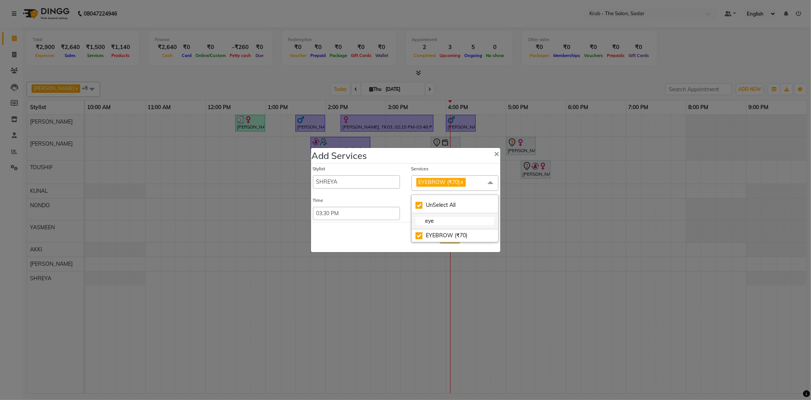
drag, startPoint x: 442, startPoint y: 224, endPoint x: 414, endPoint y: 224, distance: 28.1
click at [414, 224] on li "eye" at bounding box center [455, 221] width 86 height 16
checkbox input "false"
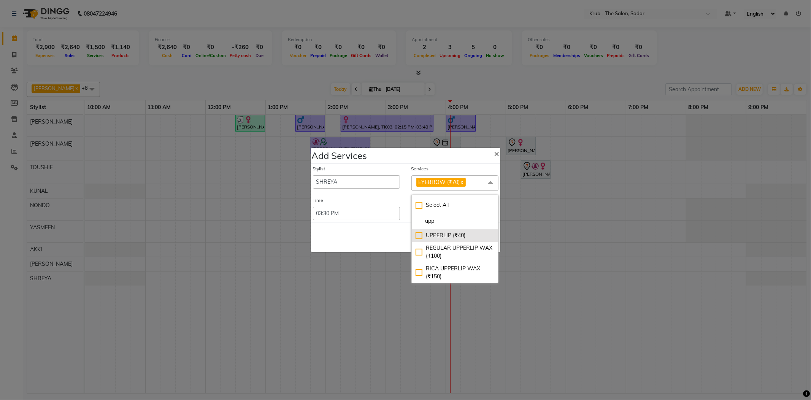
type input "upp"
click at [429, 233] on div "UPPERLIP (₹40)" at bounding box center [455, 236] width 79 height 8
checkbox input "true"
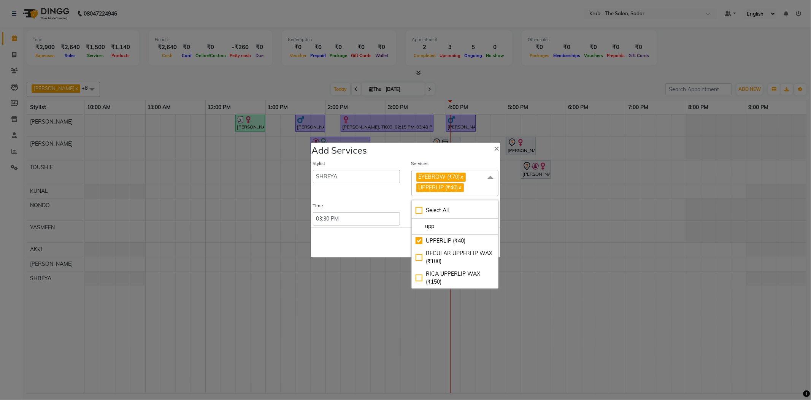
click at [395, 196] on div "Stylist AKASH AKKI AKSHAY Andreas GURVEER Krub Reception KUNAL NONDO RAJESH SHR…" at bounding box center [356, 178] width 98 height 36
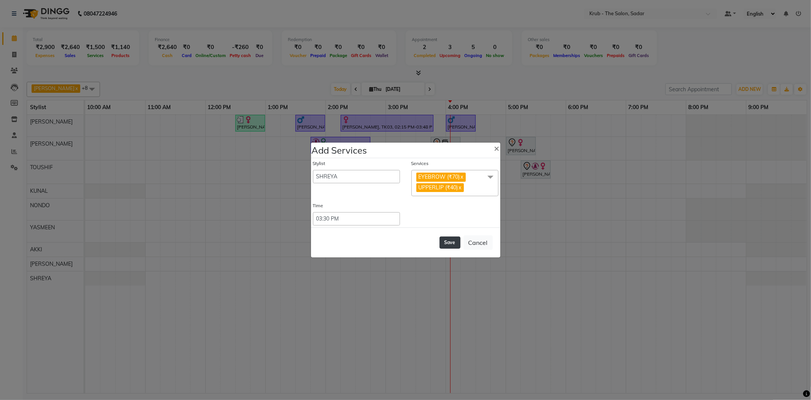
click at [458, 241] on button "Save" at bounding box center [449, 242] width 21 height 12
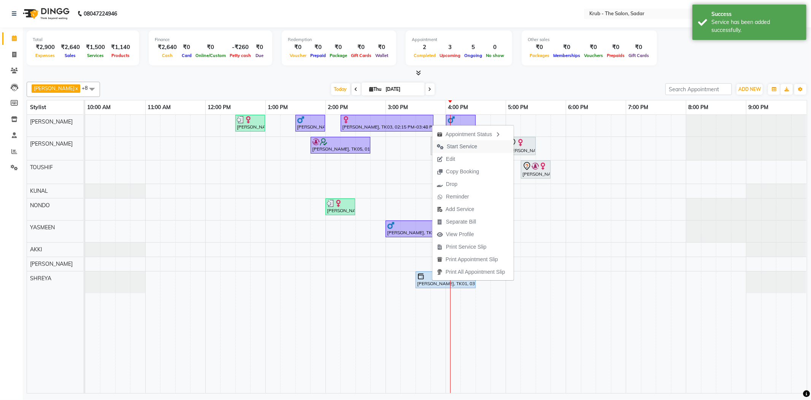
click at [464, 144] on span "Start Service" at bounding box center [462, 147] width 30 height 8
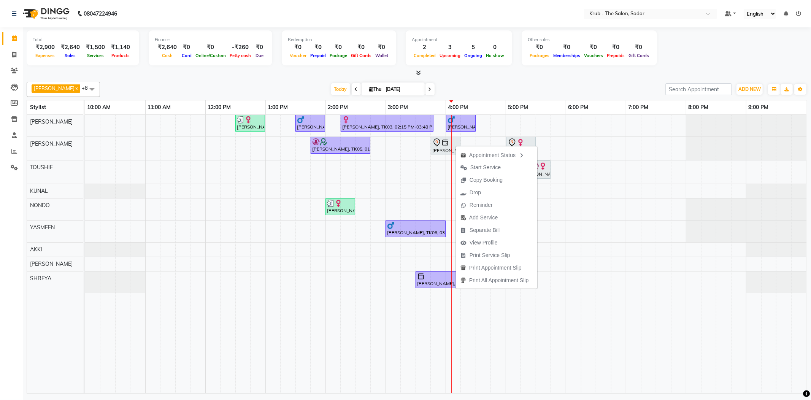
click at [508, 13] on nav "08047224946 Select Location × Krub - The Salon, Sadar Default Panel My Panel En…" at bounding box center [405, 13] width 811 height 27
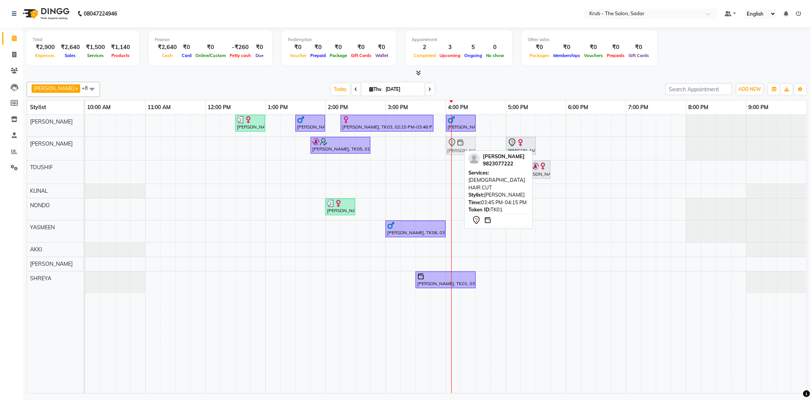
drag, startPoint x: 456, startPoint y: 143, endPoint x: 467, endPoint y: 143, distance: 11.0
click at [85, 143] on div "Sholly Sethi, TK05, 01:45 PM-02:45 PM, TOUCH UP INOA ( AMONIA FREE ) Priti Vaid…" at bounding box center [85, 148] width 0 height 23
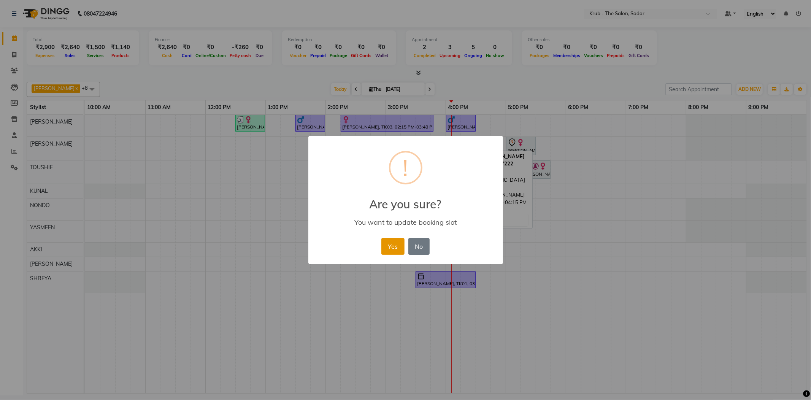
click at [395, 239] on button "Yes" at bounding box center [392, 246] width 23 height 17
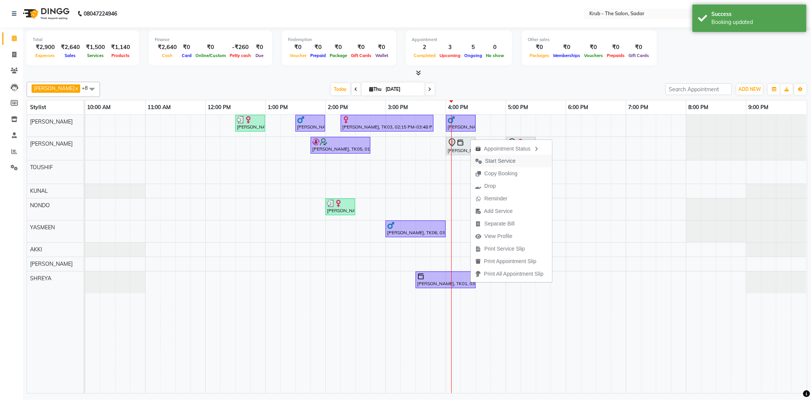
click at [493, 159] on span "Start Service" at bounding box center [500, 161] width 30 height 8
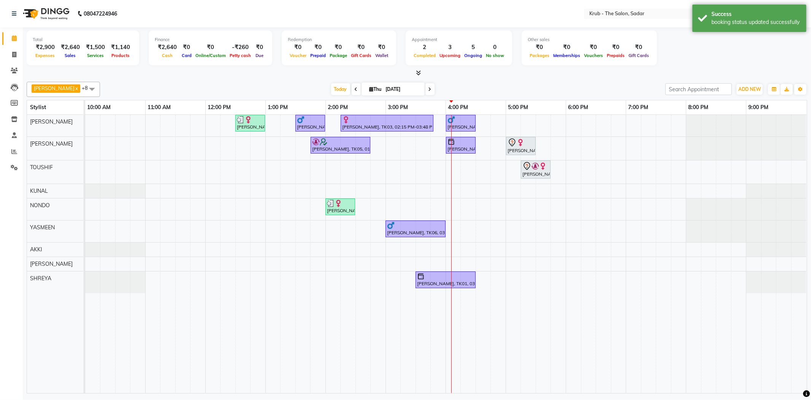
click at [352, 84] on span at bounding box center [356, 89] width 9 height 12
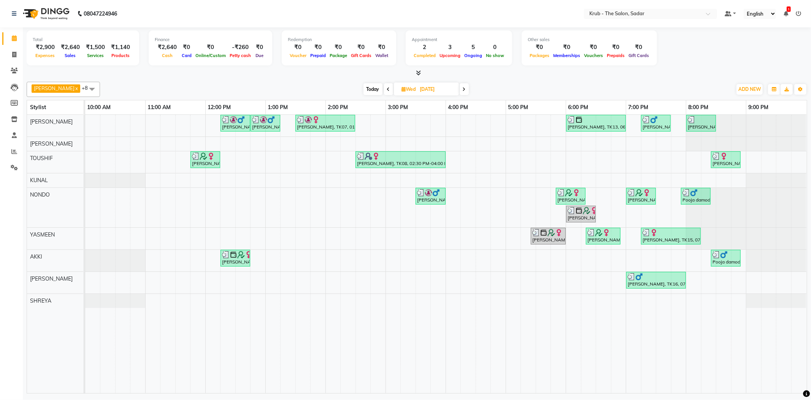
click at [363, 86] on span "Today" at bounding box center [372, 89] width 19 height 12
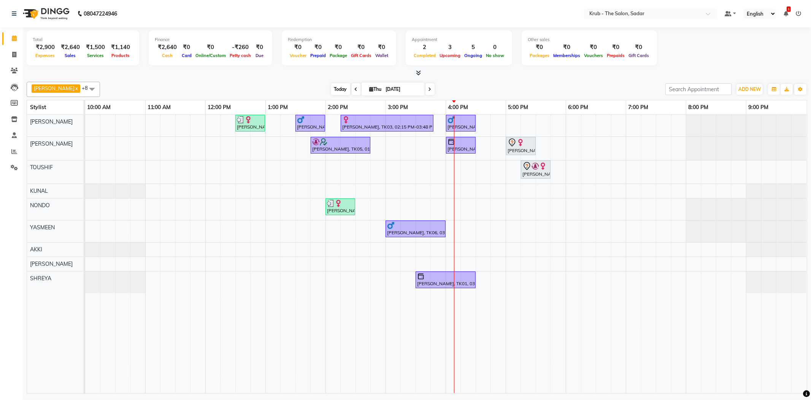
click at [331, 84] on span "Today" at bounding box center [340, 89] width 19 height 12
click at [331, 86] on span "Today" at bounding box center [340, 89] width 19 height 12
click at [331, 87] on span "Today" at bounding box center [340, 89] width 19 height 12
click at [297, 86] on div "Today Thu 04-09-2025" at bounding box center [383, 89] width 558 height 11
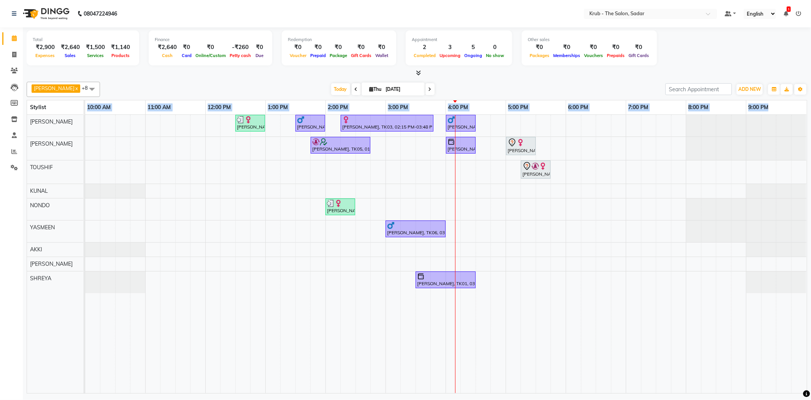
drag, startPoint x: 87, startPoint y: 105, endPoint x: 773, endPoint y: 103, distance: 686.6
click at [773, 103] on tr "10:00 AM 11:00 AM 12:00 PM 1:00 PM 2:00 PM 3:00 PM 4:00 PM 5:00 PM 6:00 PM 7:00…" at bounding box center [445, 107] width 721 height 14
click at [779, 108] on div "9:00 PM" at bounding box center [776, 107] width 60 height 14
drag, startPoint x: 779, startPoint y: 105, endPoint x: 76, endPoint y: 292, distance: 727.0
click at [76, 292] on table "Stylist 10:00 AM 11:00 AM 12:00 PM 1:00 PM 2:00 PM 3:00 PM 4:00 PM 5:00 PM 6:00…" at bounding box center [417, 246] width 780 height 293
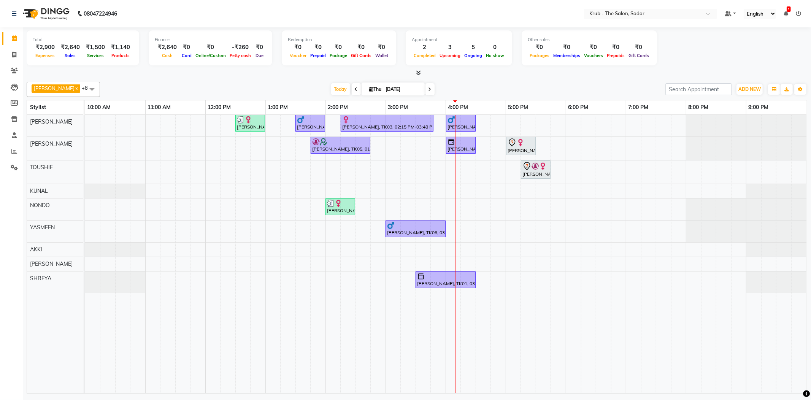
drag, startPoint x: 76, startPoint y: 292, endPoint x: 77, endPoint y: 270, distance: 22.8
click at [77, 292] on div "GURVEER RAJESH TOUSHIF KUNAL NONDO YASMEEN AKKI Andreas SHREYA" at bounding box center [59, 254] width 65 height 278
click at [43, 69] on div at bounding box center [417, 73] width 780 height 8
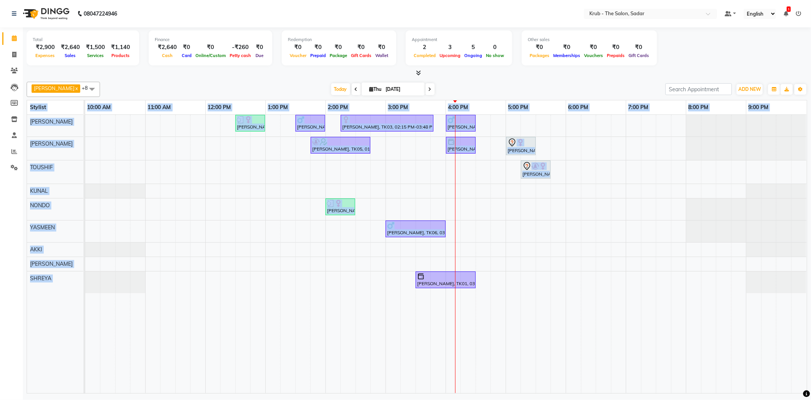
drag, startPoint x: 29, startPoint y: 103, endPoint x: 108, endPoint y: 288, distance: 201.0
click at [108, 288] on table "Stylist 10:00 AM 11:00 AM 12:00 PM 1:00 PM 2:00 PM 3:00 PM 4:00 PM 5:00 PM 6:00…" at bounding box center [417, 246] width 780 height 293
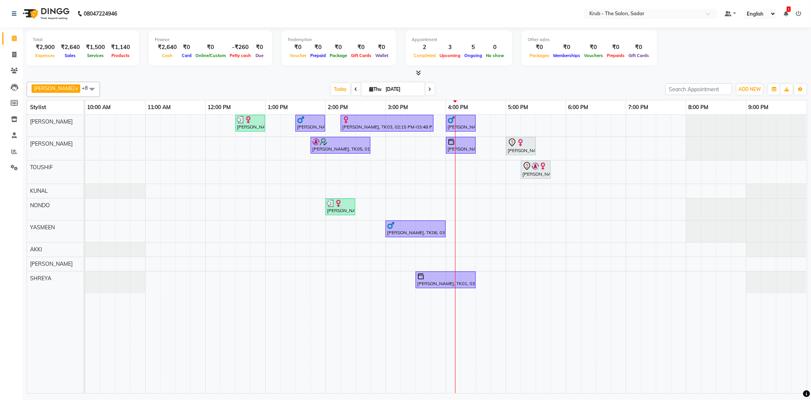
click at [108, 288] on div at bounding box center [115, 282] width 60 height 22
click at [235, 84] on div "Today Thu 04-09-2025" at bounding box center [383, 89] width 558 height 11
click at [335, 86] on span "Today" at bounding box center [340, 89] width 19 height 12
click at [428, 87] on icon at bounding box center [429, 89] width 3 height 5
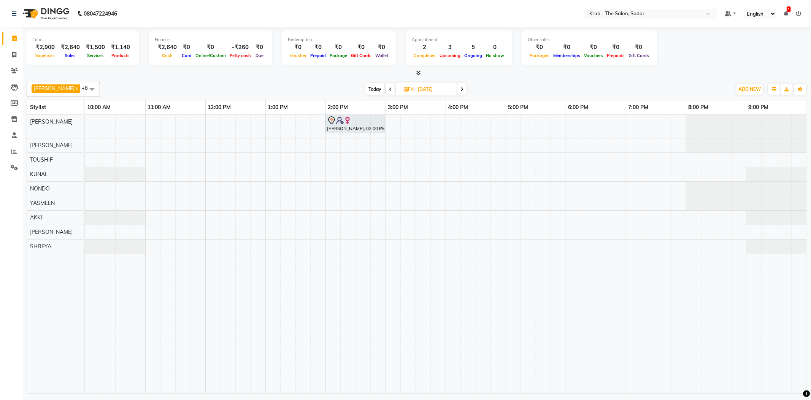
click at [365, 86] on span "Today" at bounding box center [374, 89] width 19 height 12
type input "[DATE]"
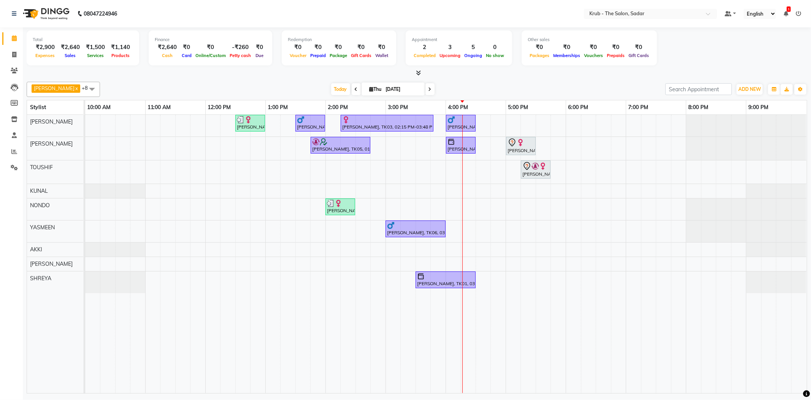
click at [798, 13] on icon at bounding box center [798, 13] width 5 height 5
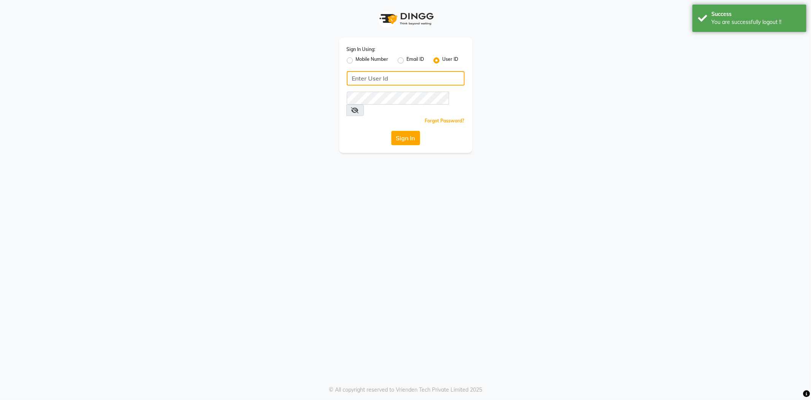
type input "8600687890"
click at [356, 59] on label "Mobile Number" at bounding box center [372, 60] width 33 height 9
click at [356, 59] on input "Mobile Number" at bounding box center [358, 58] width 5 height 5
radio input "true"
radio input "false"
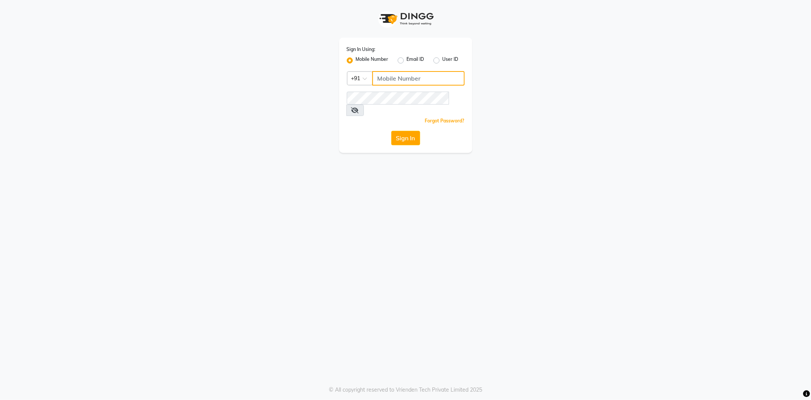
click at [383, 72] on input "Username" at bounding box center [418, 78] width 92 height 14
type input "7038168547"
click at [225, 102] on div "Sign In Using: Mobile Number Email ID User ID Country Code × +91 7038168547 Rem…" at bounding box center [405, 76] width 433 height 153
click at [391, 131] on button "Sign In" at bounding box center [405, 138] width 29 height 14
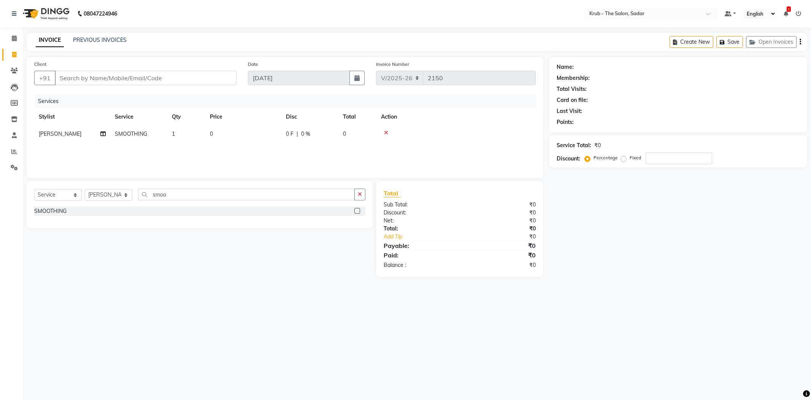
select select "4449"
select select "service"
select select "24980"
click at [245, 127] on td "0" at bounding box center [243, 133] width 76 height 17
select select "24980"
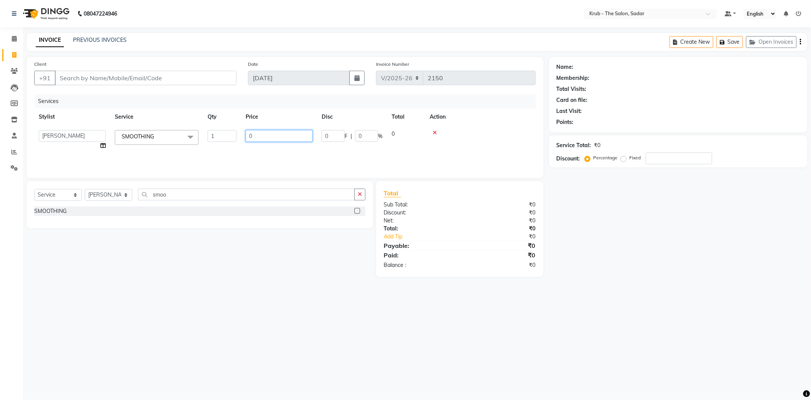
drag, startPoint x: 251, startPoint y: 124, endPoint x: 220, endPoint y: 128, distance: 31.5
click at [220, 128] on tr "AKASH [PERSON_NAME] [PERSON_NAME] Reception KUNAL NONDO [PERSON_NAME] [PERSON_N…" at bounding box center [284, 139] width 501 height 29
click at [156, 73] on input "Client" at bounding box center [146, 78] width 182 height 14
click at [735, 177] on div "Name: Membership: Total Visits: Card on file: Last Visit: Points: Service Total…" at bounding box center [681, 167] width 264 height 220
drag, startPoint x: 259, startPoint y: 0, endPoint x: 673, endPoint y: 227, distance: 471.8
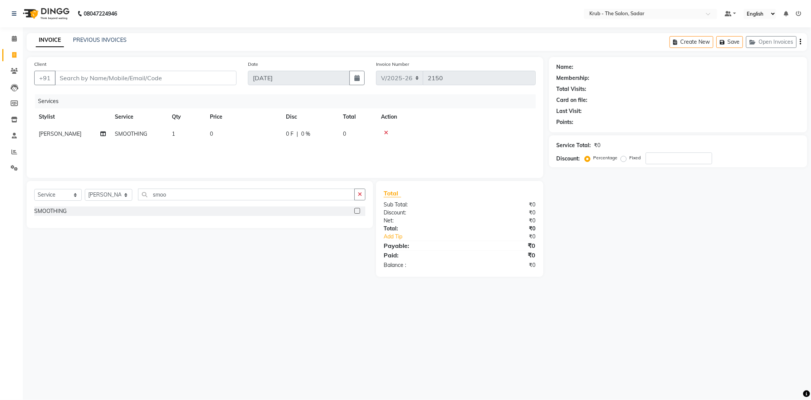
click at [673, 227] on div "Name: Membership: Total Visits: Card on file: Last Visit: Points: Service Total…" at bounding box center [681, 167] width 264 height 220
